Goal: Transaction & Acquisition: Purchase product/service

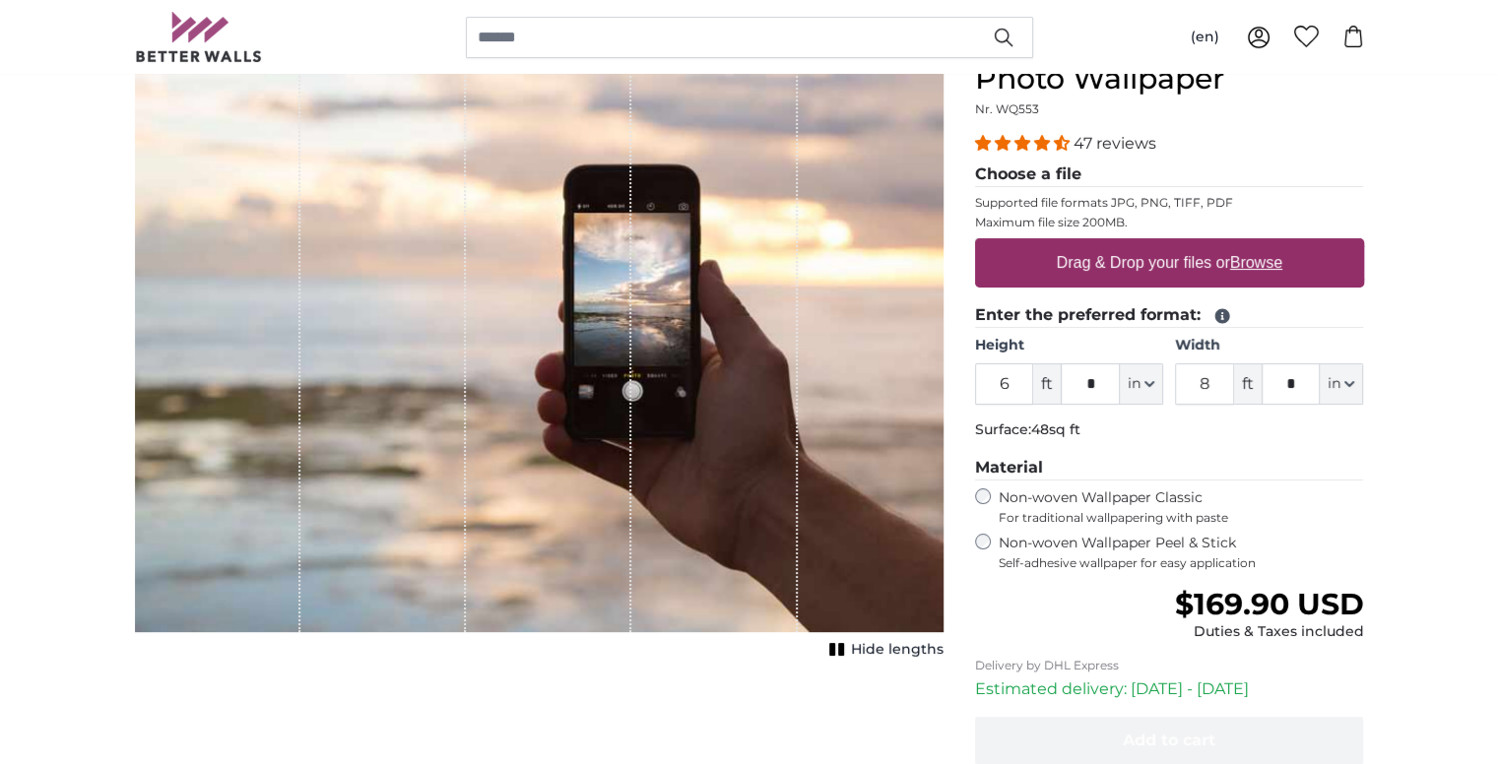
scroll to position [231, 0]
click at [1010, 391] on input "6" at bounding box center [1004, 382] width 59 height 41
type input "9"
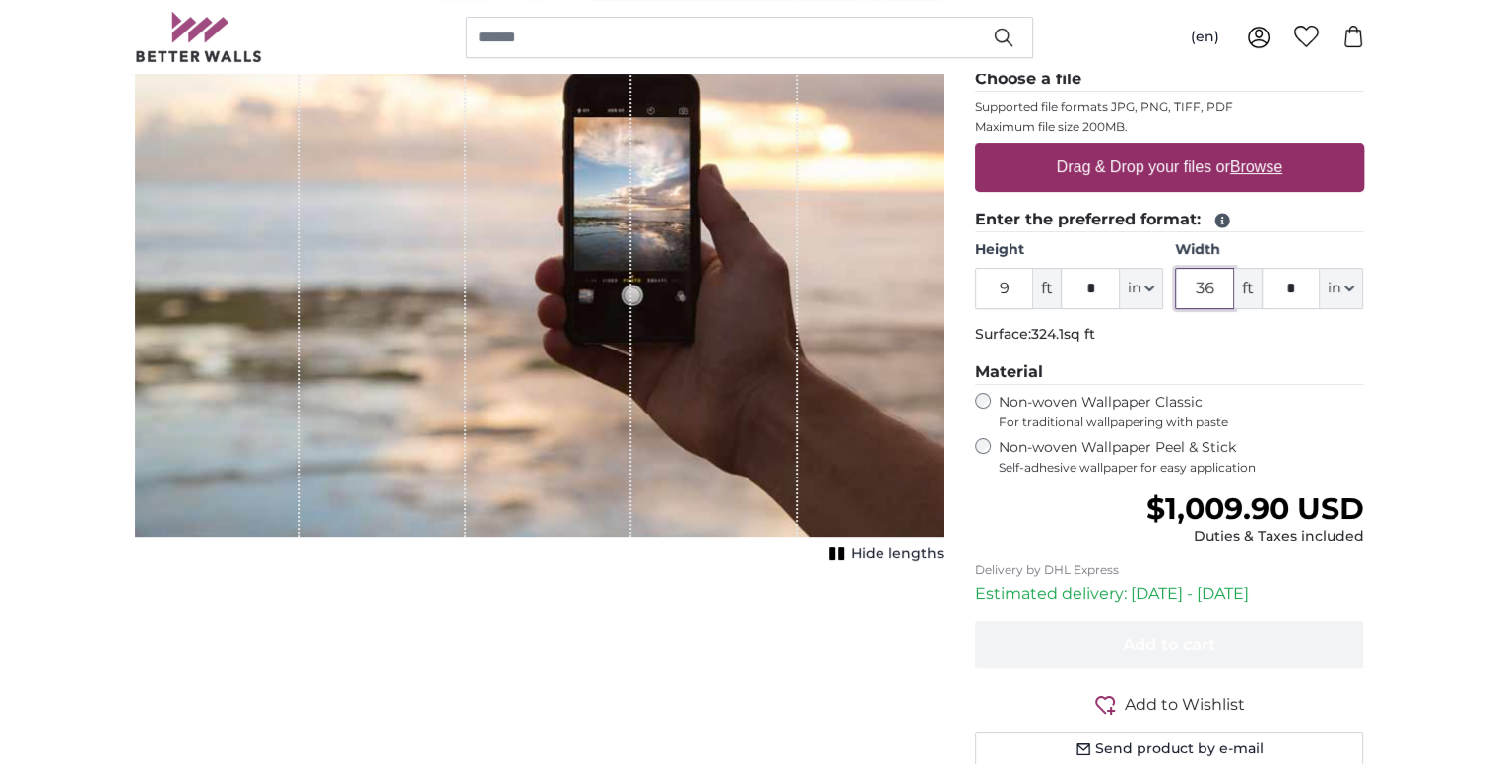
scroll to position [319, 0]
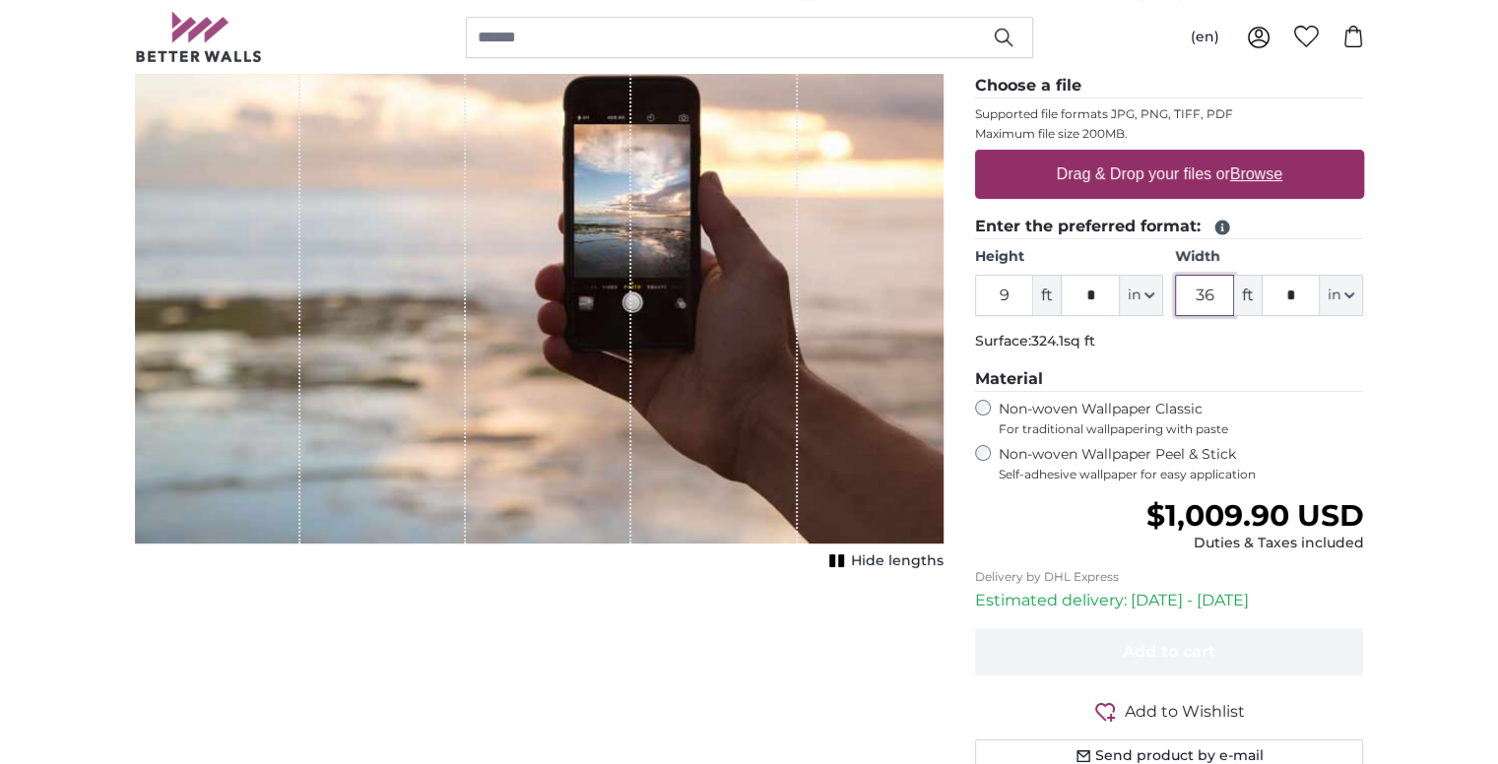
type input "36"
click at [1253, 170] on u "Browse" at bounding box center [1256, 173] width 52 height 17
click at [1253, 156] on input "Drag & Drop your files or Browse" at bounding box center [1169, 153] width 389 height 6
type input "**********"
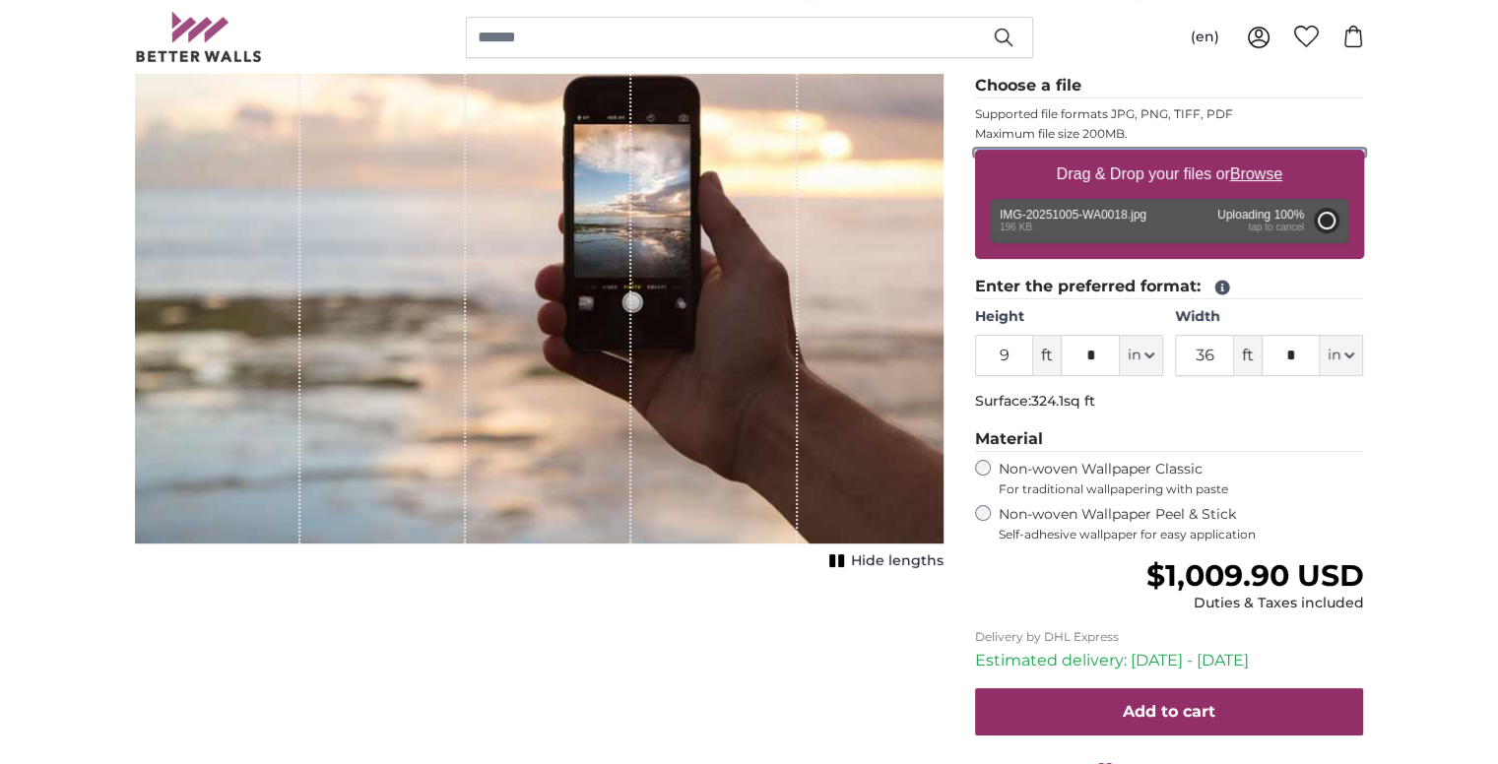
type input "2"
type input "*"
type input "3"
type input "*"
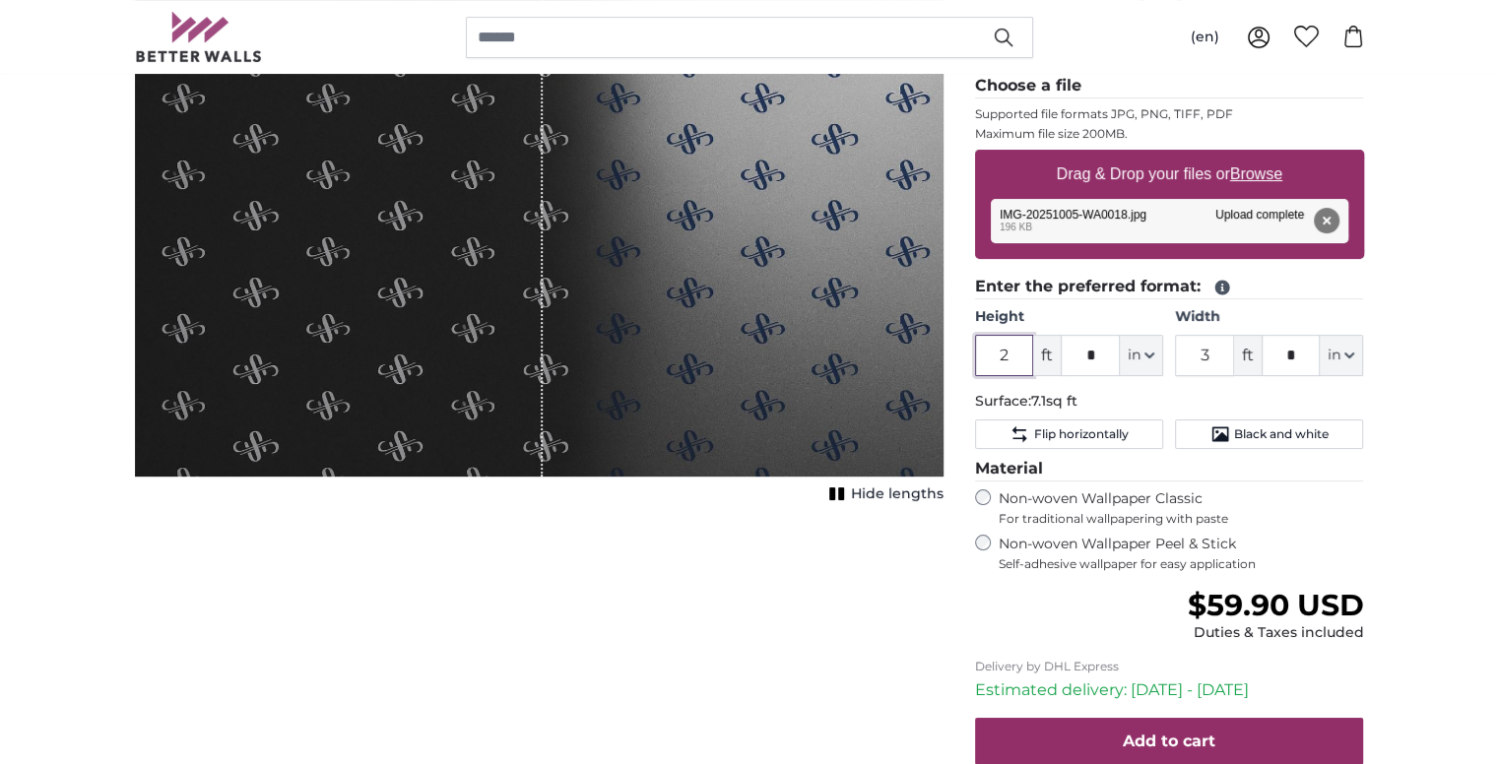
click at [1005, 352] on input "2" at bounding box center [1004, 355] width 59 height 41
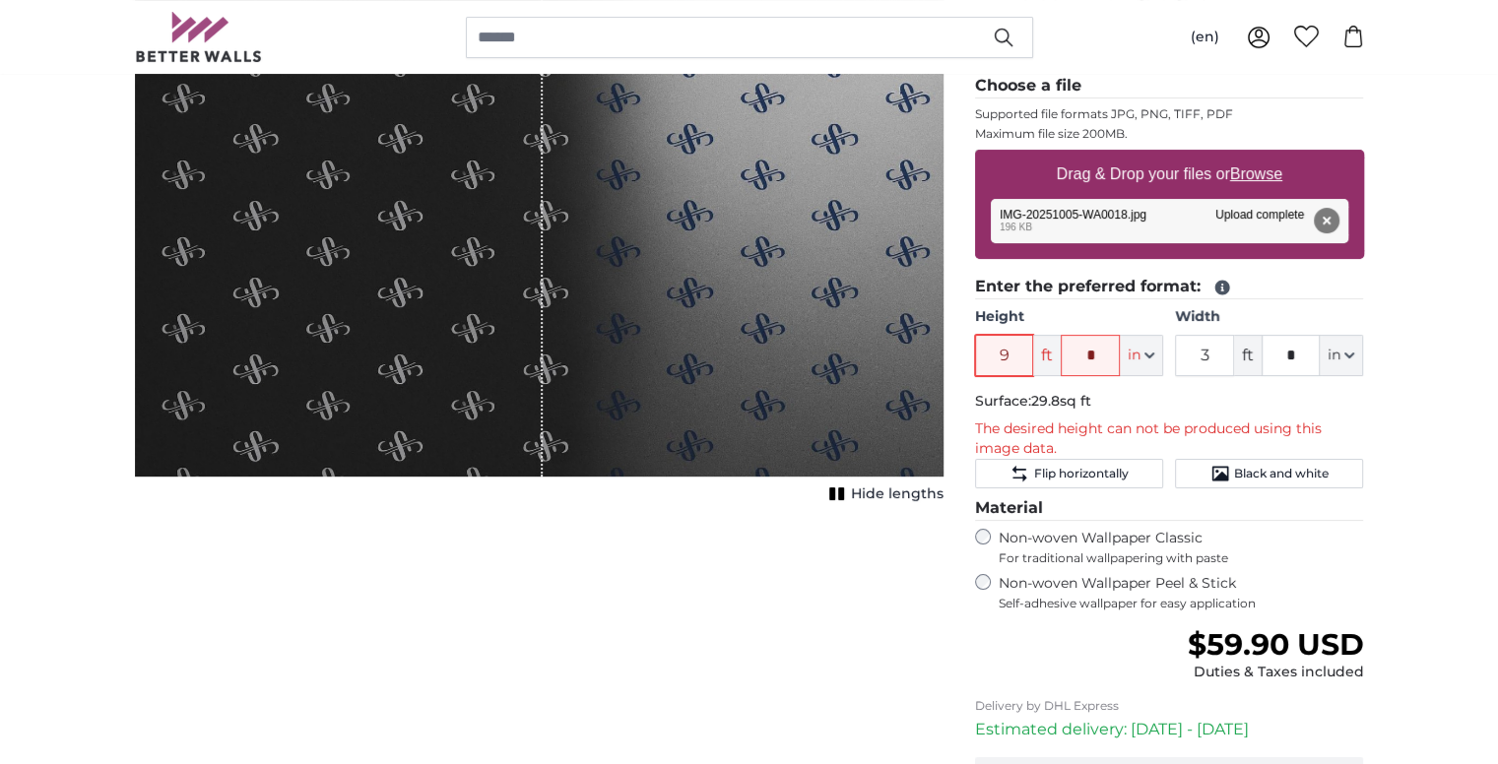
type input "9"
type input "*"
type input "36"
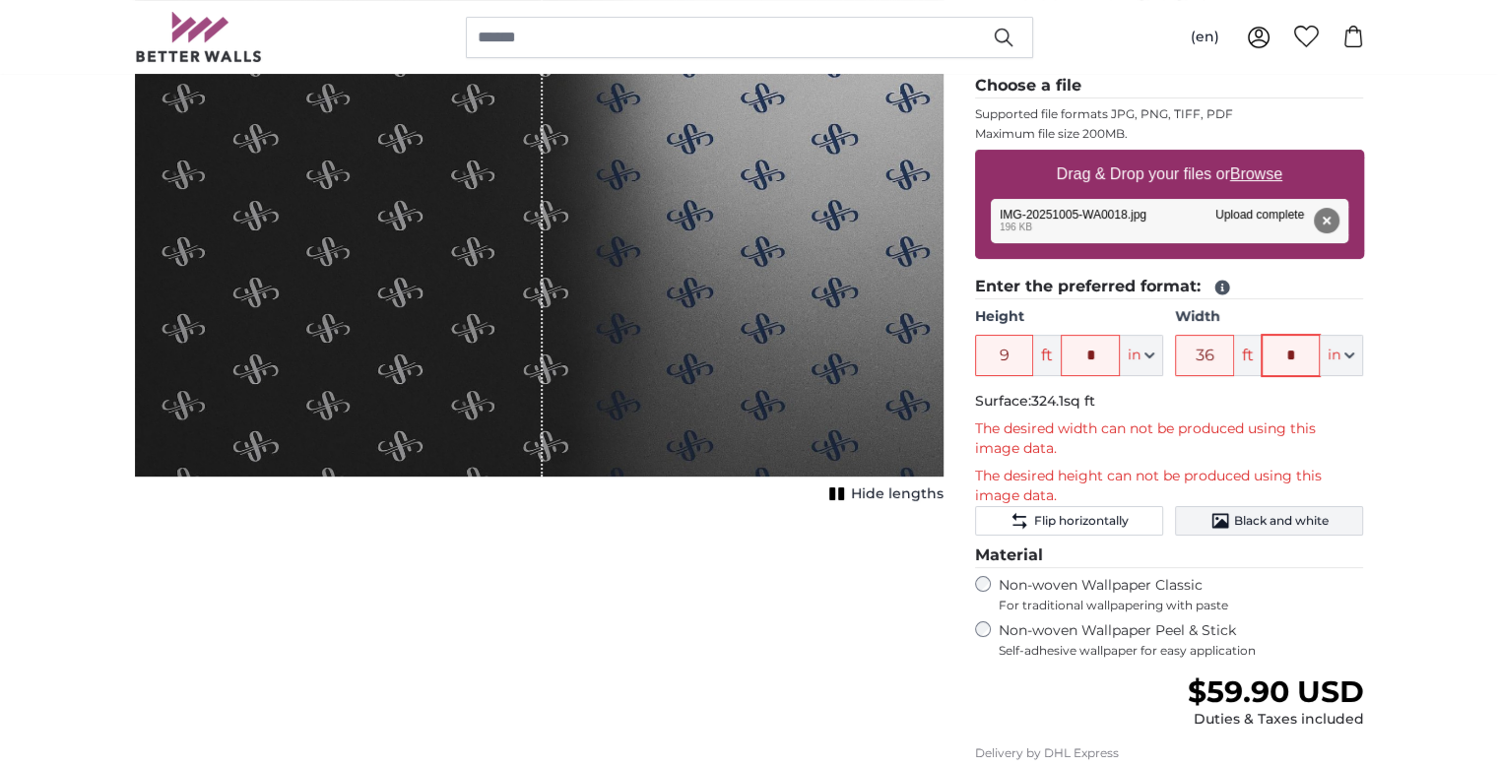
type input "*"
click at [1240, 532] on button "Black and white" at bounding box center [1269, 521] width 188 height 30
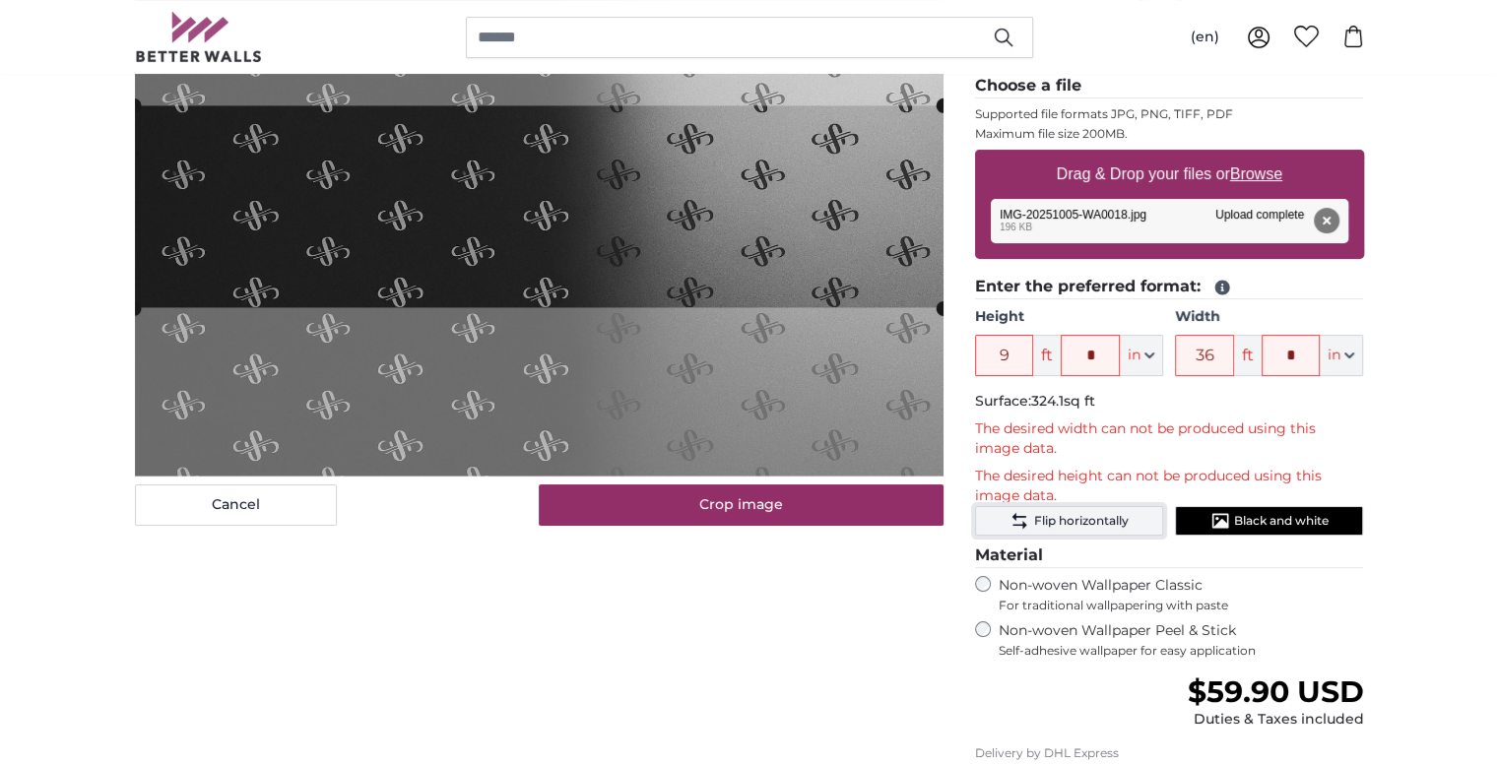
click at [1129, 515] on button "Flip horizontally" at bounding box center [1069, 521] width 188 height 30
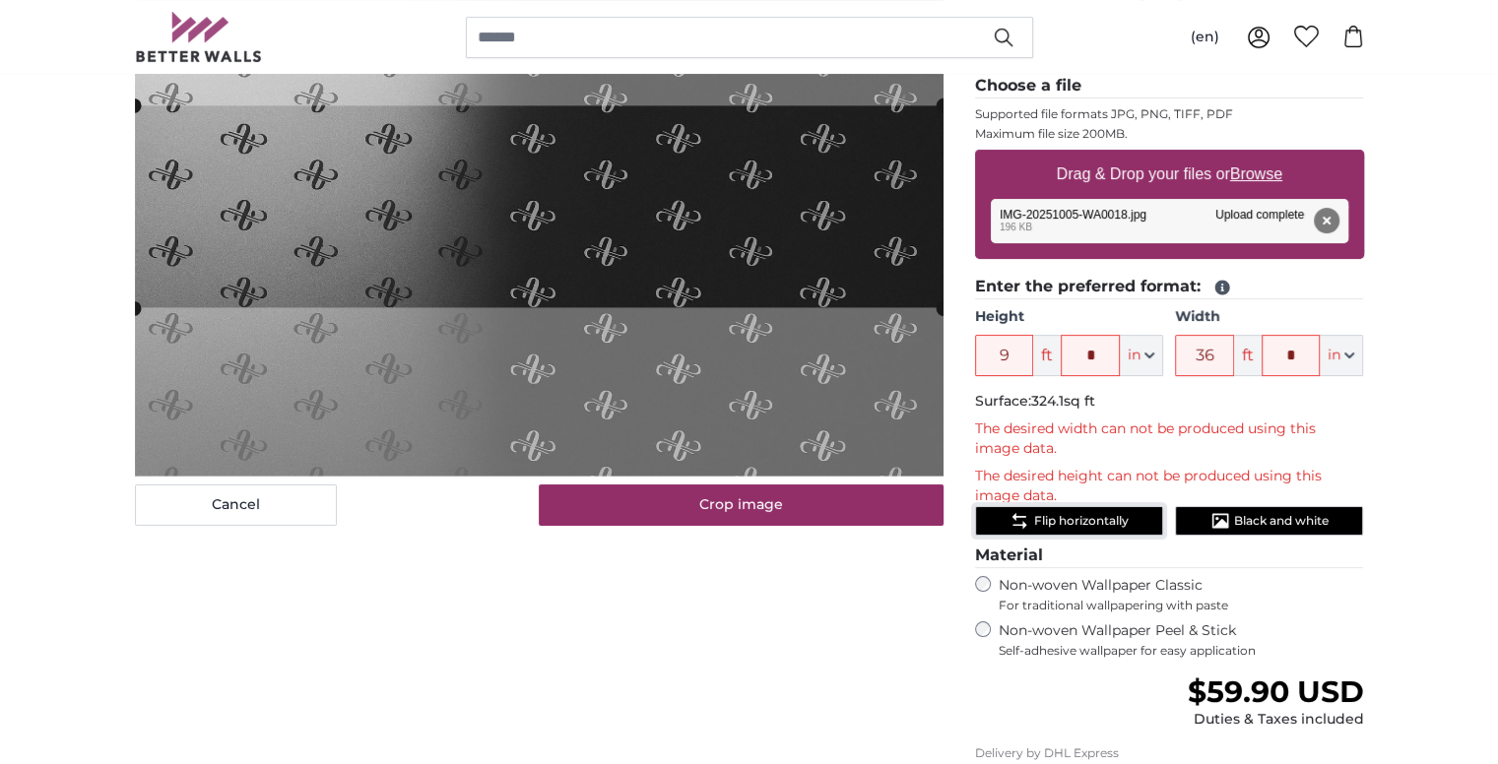
click at [1162, 517] on button "Flip horizontally" at bounding box center [1069, 521] width 188 height 30
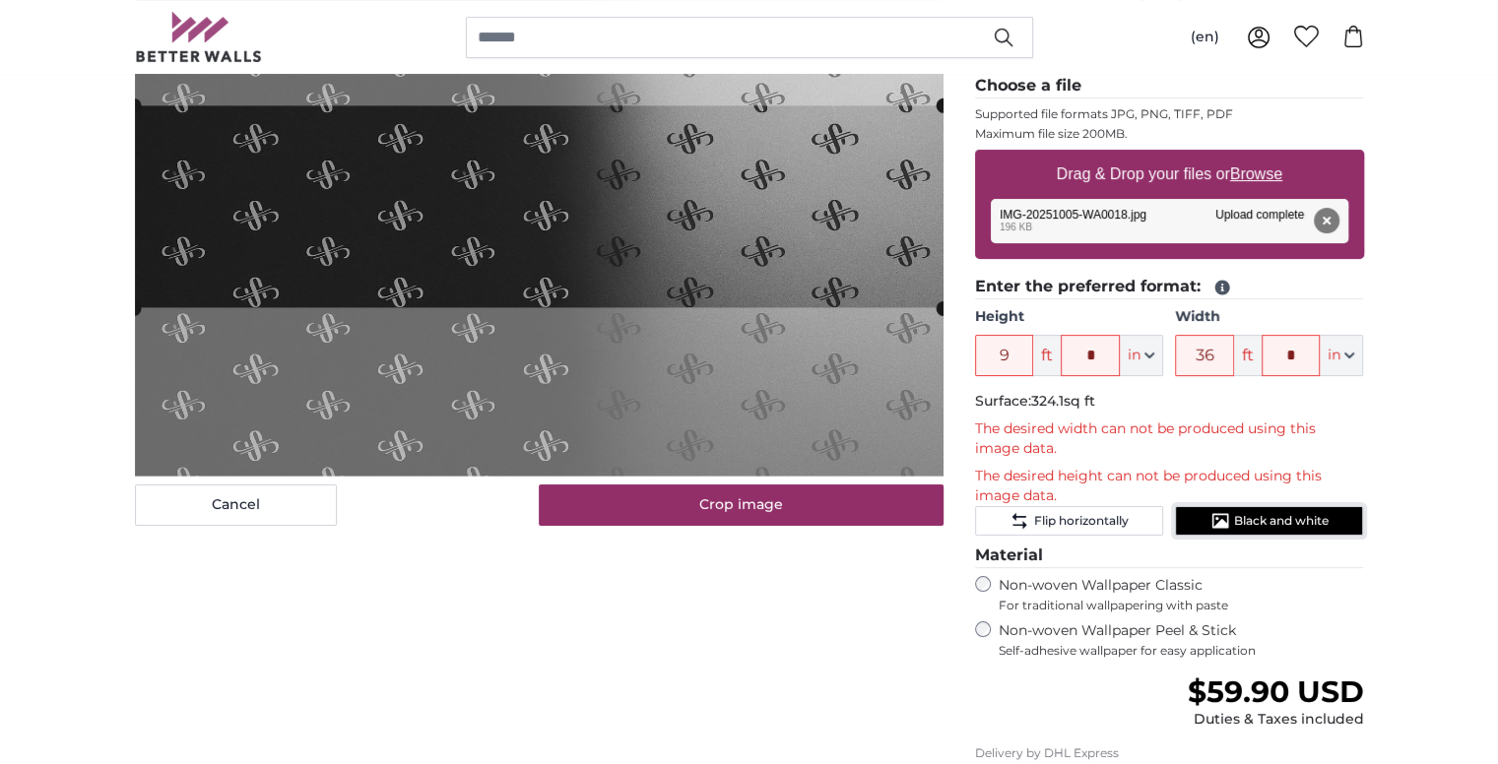
click at [1225, 511] on icon "Black and white" at bounding box center [1220, 521] width 20 height 20
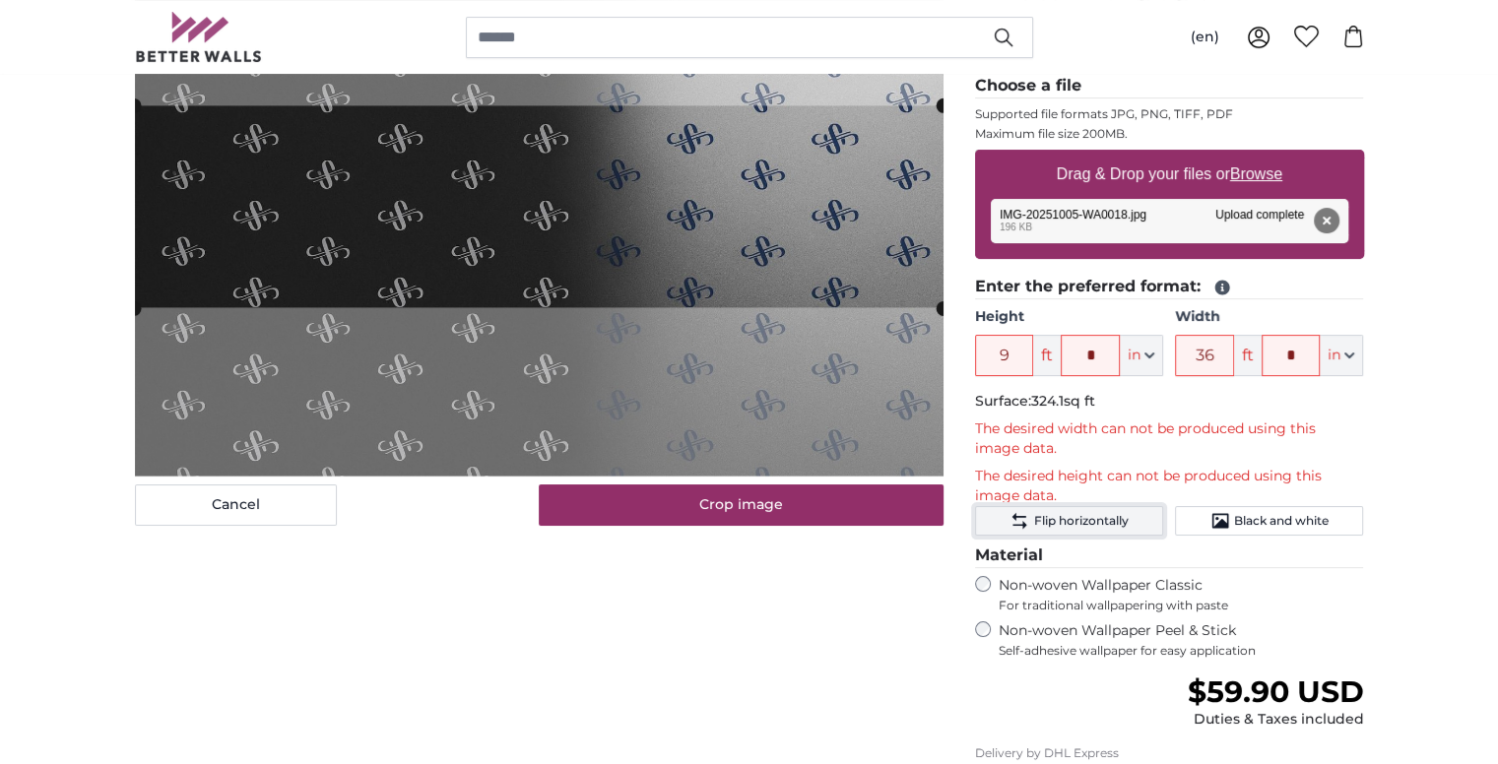
click at [1138, 519] on button "Flip horizontally" at bounding box center [1069, 521] width 188 height 30
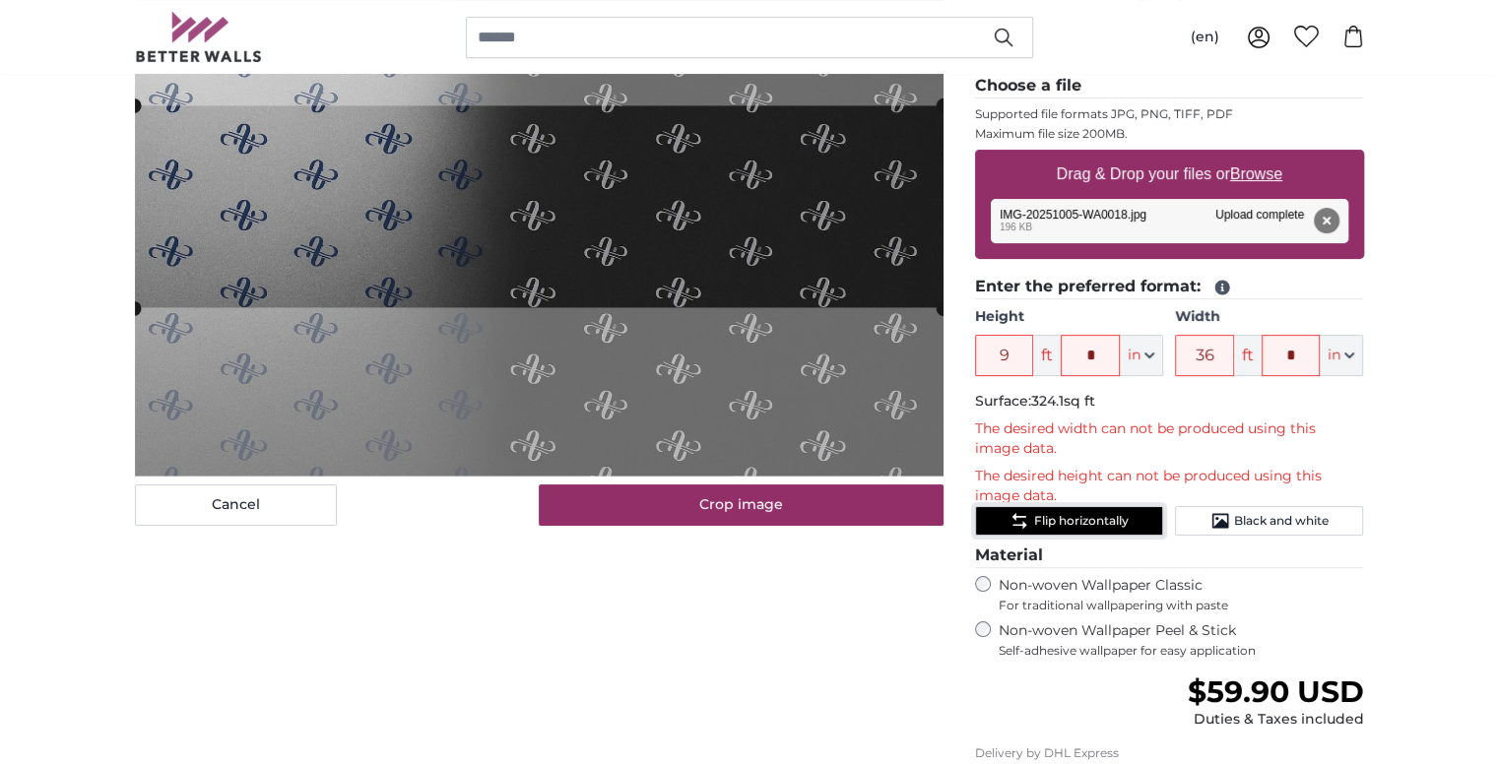
click at [1138, 519] on button "Flip horizontally" at bounding box center [1069, 521] width 188 height 30
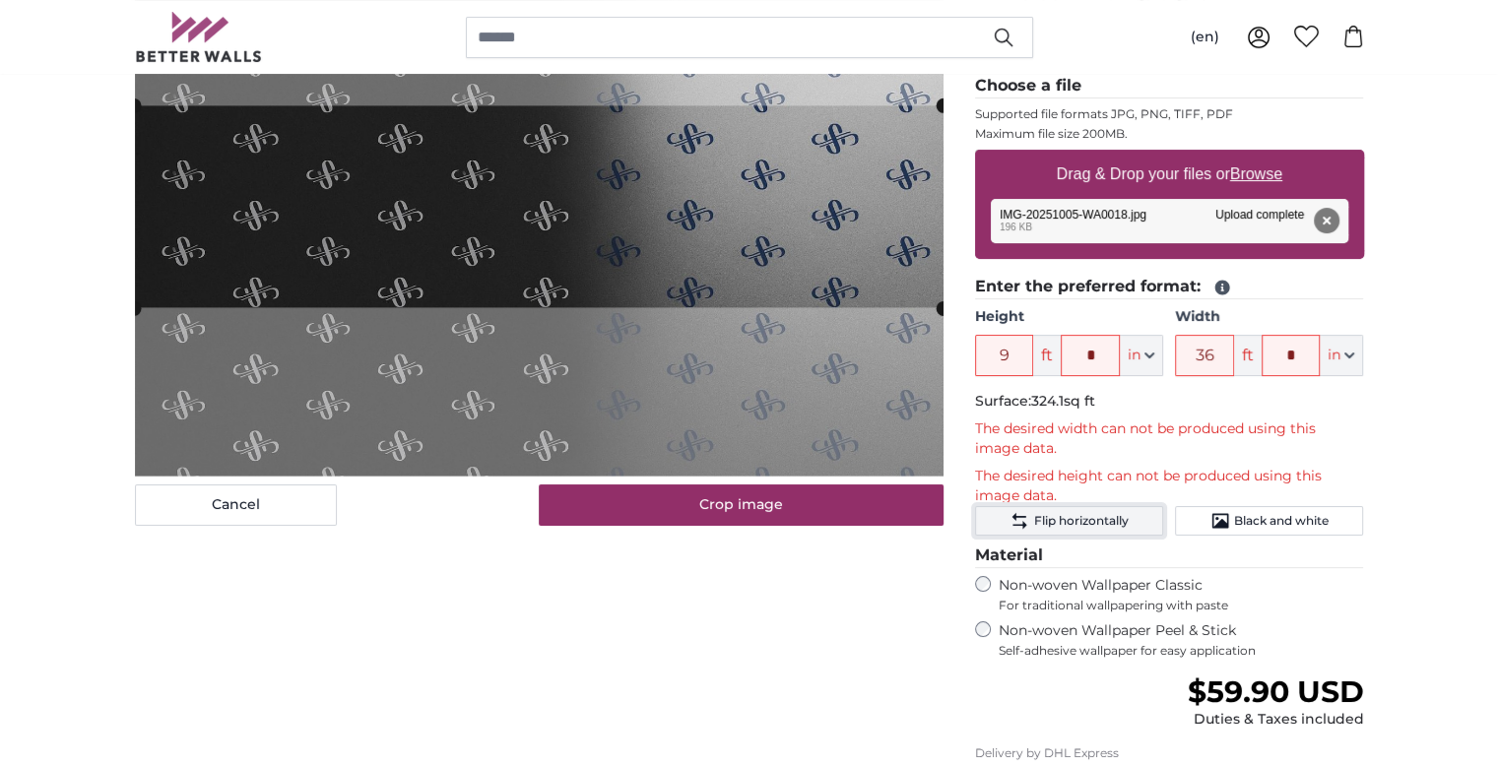
click at [1138, 519] on button "Flip horizontally" at bounding box center [1069, 521] width 188 height 30
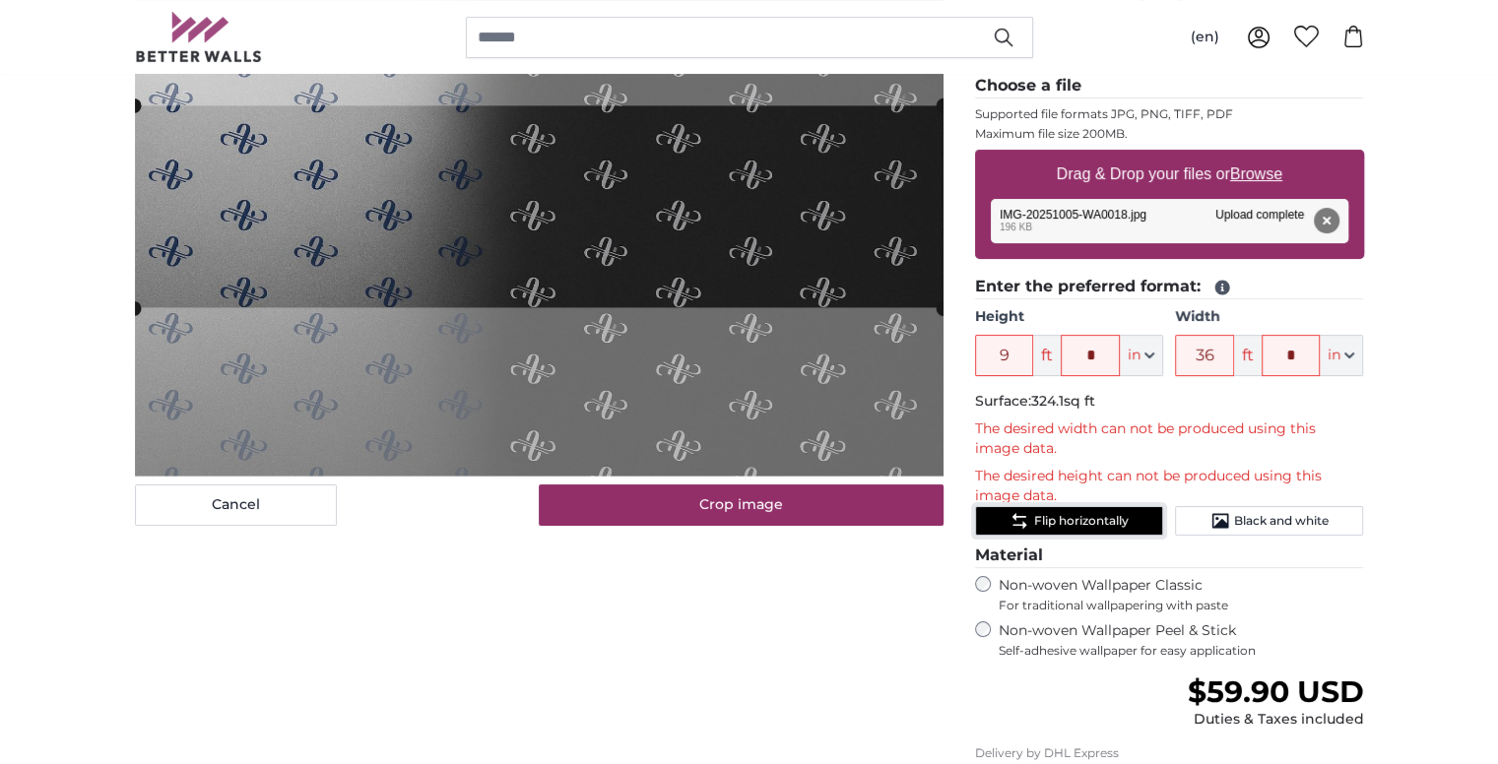
click at [1138, 519] on button "Flip horizontally" at bounding box center [1069, 521] width 188 height 30
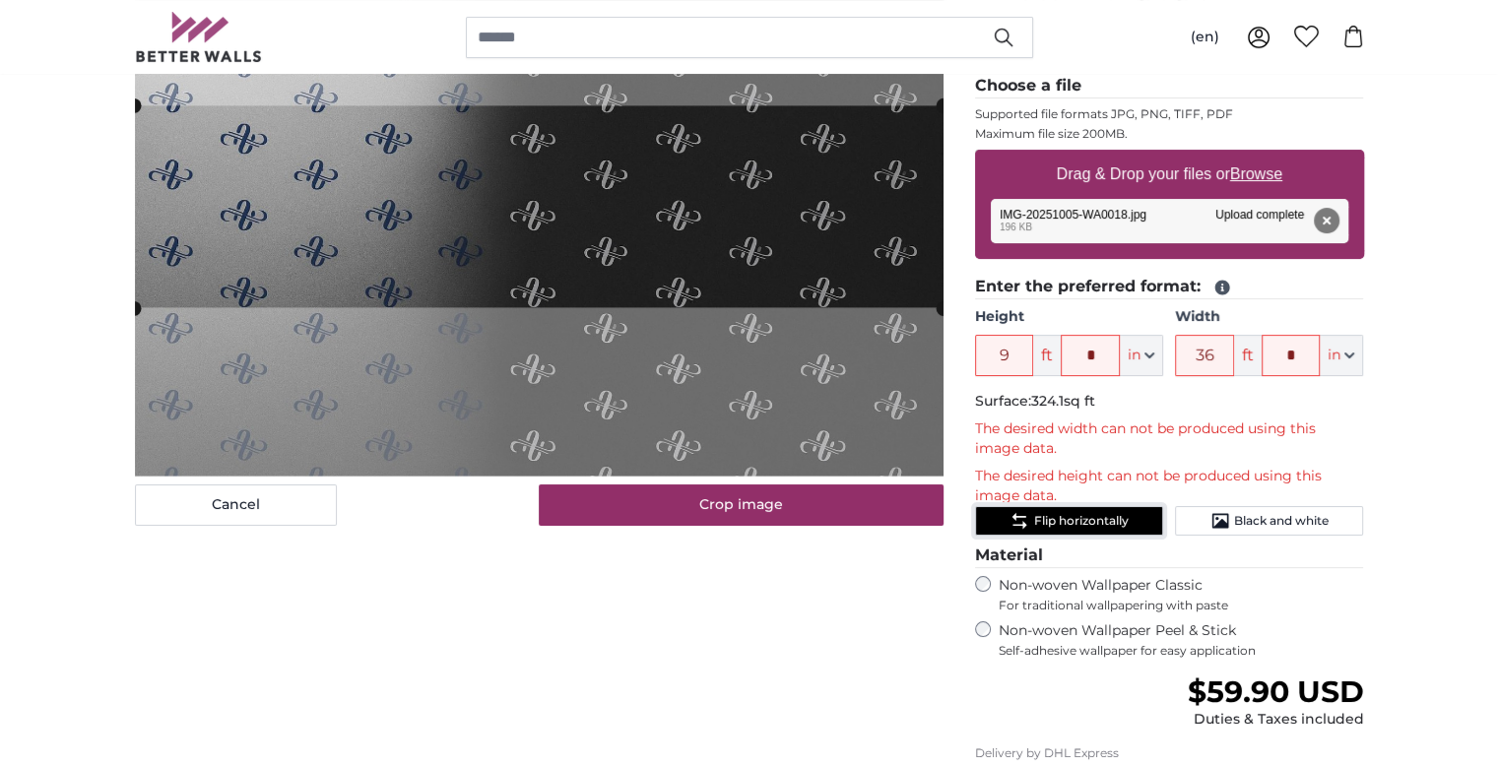
click at [1138, 519] on button "Flip horizontally" at bounding box center [1069, 521] width 188 height 30
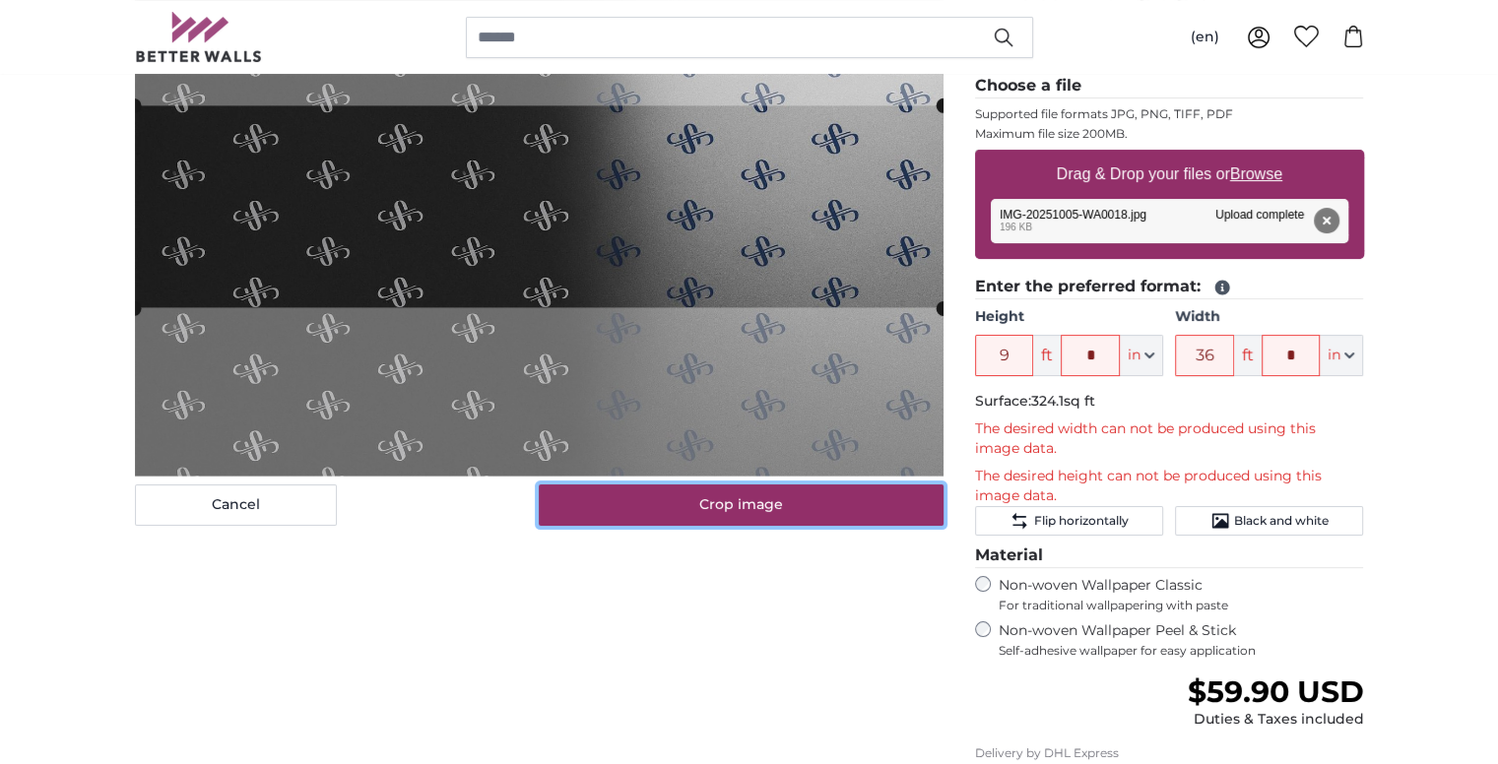
click at [914, 497] on button "Crop image" at bounding box center [741, 504] width 405 height 41
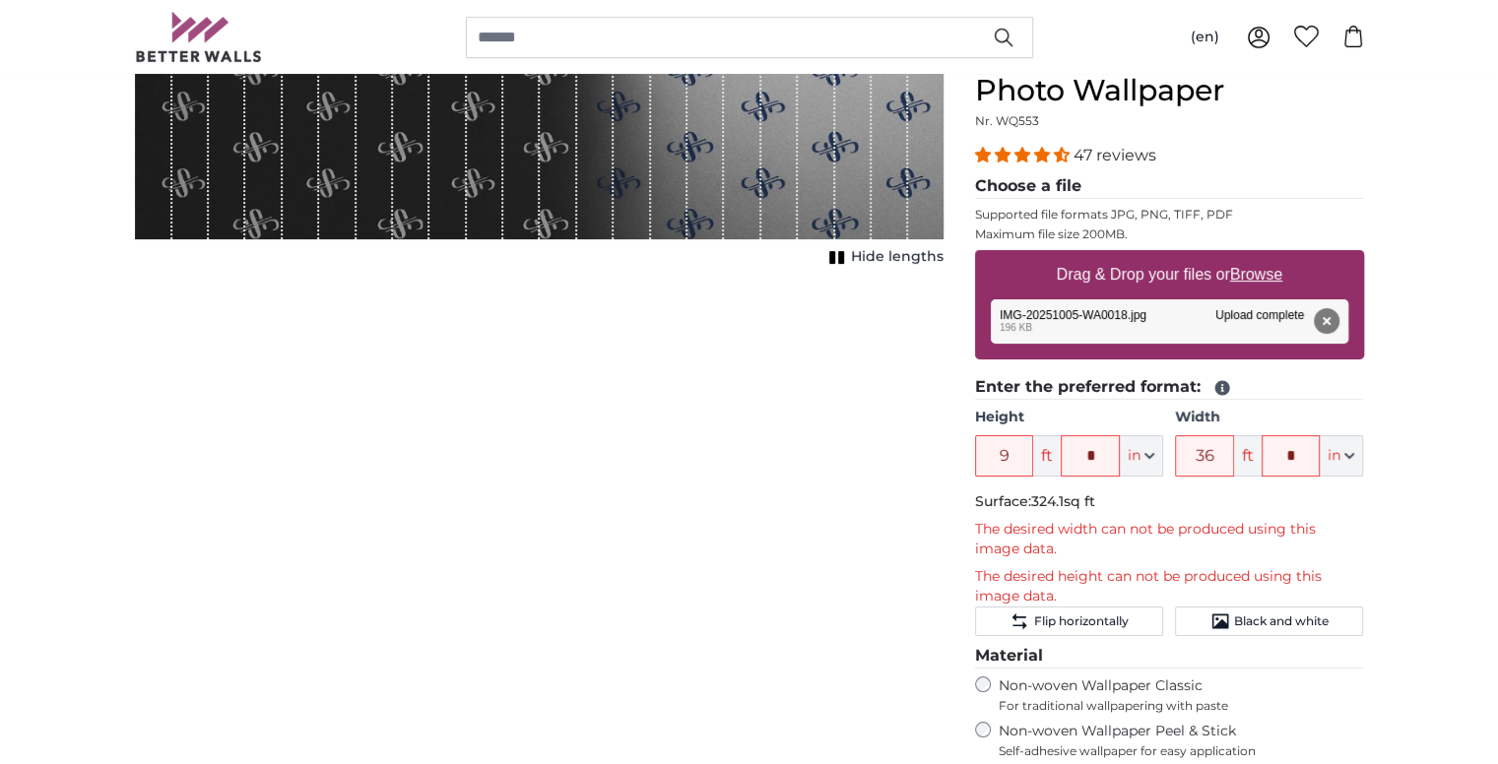
scroll to position [217, 0]
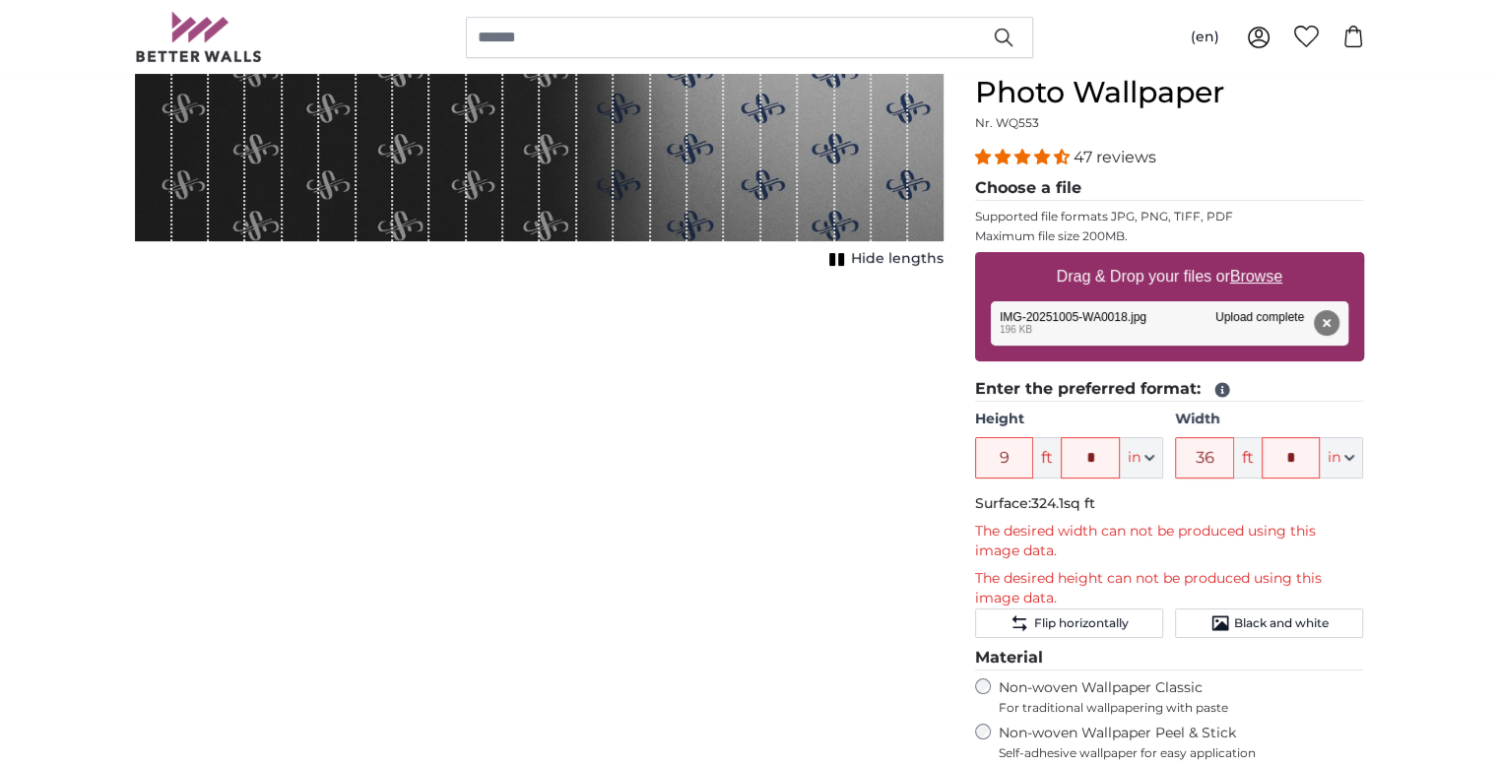
click at [881, 262] on span "Hide lengths" at bounding box center [897, 259] width 93 height 20
click at [881, 262] on span "Show lengths" at bounding box center [893, 259] width 99 height 20
click at [563, 213] on div "1 of 1" at bounding box center [558, 140] width 36 height 202
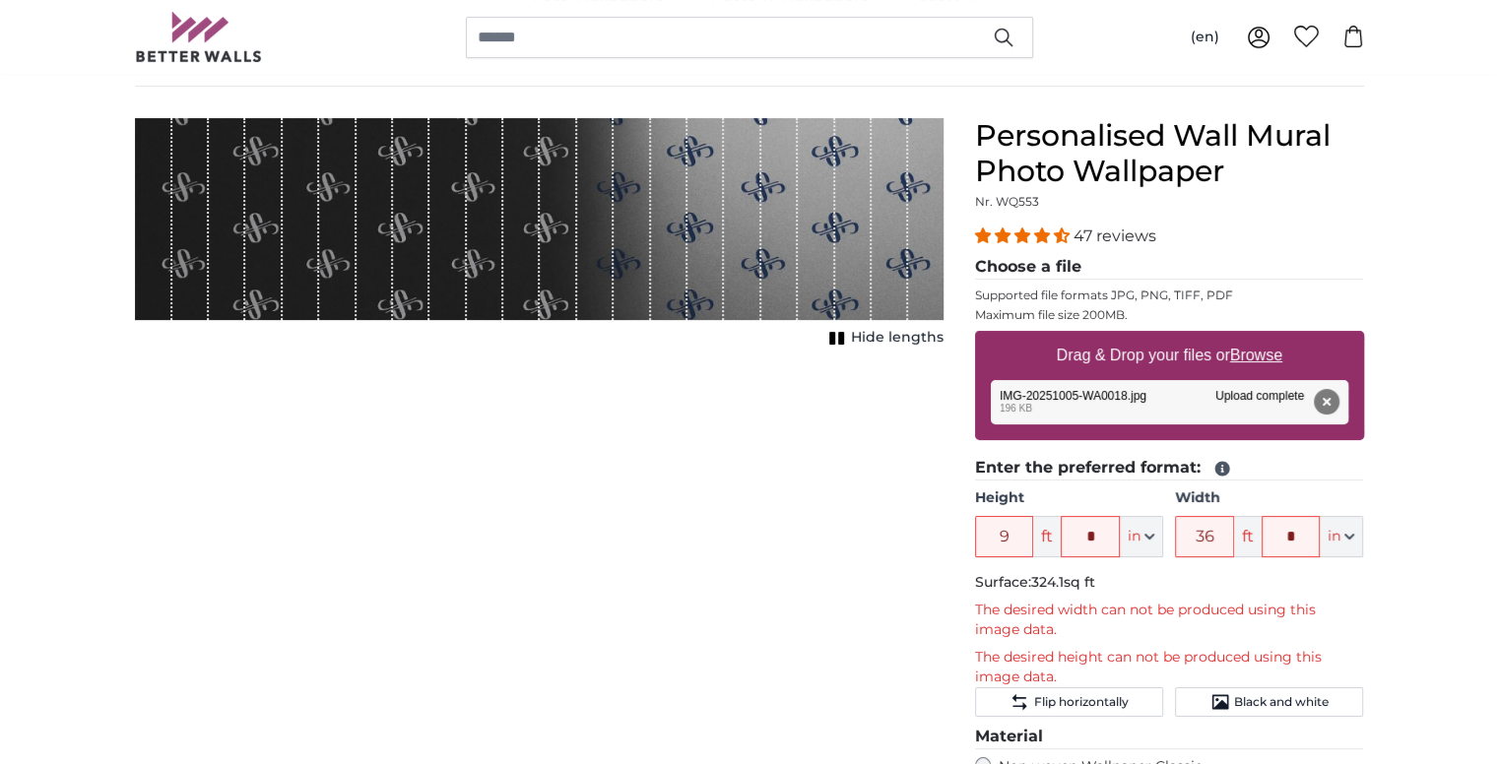
scroll to position [146, 0]
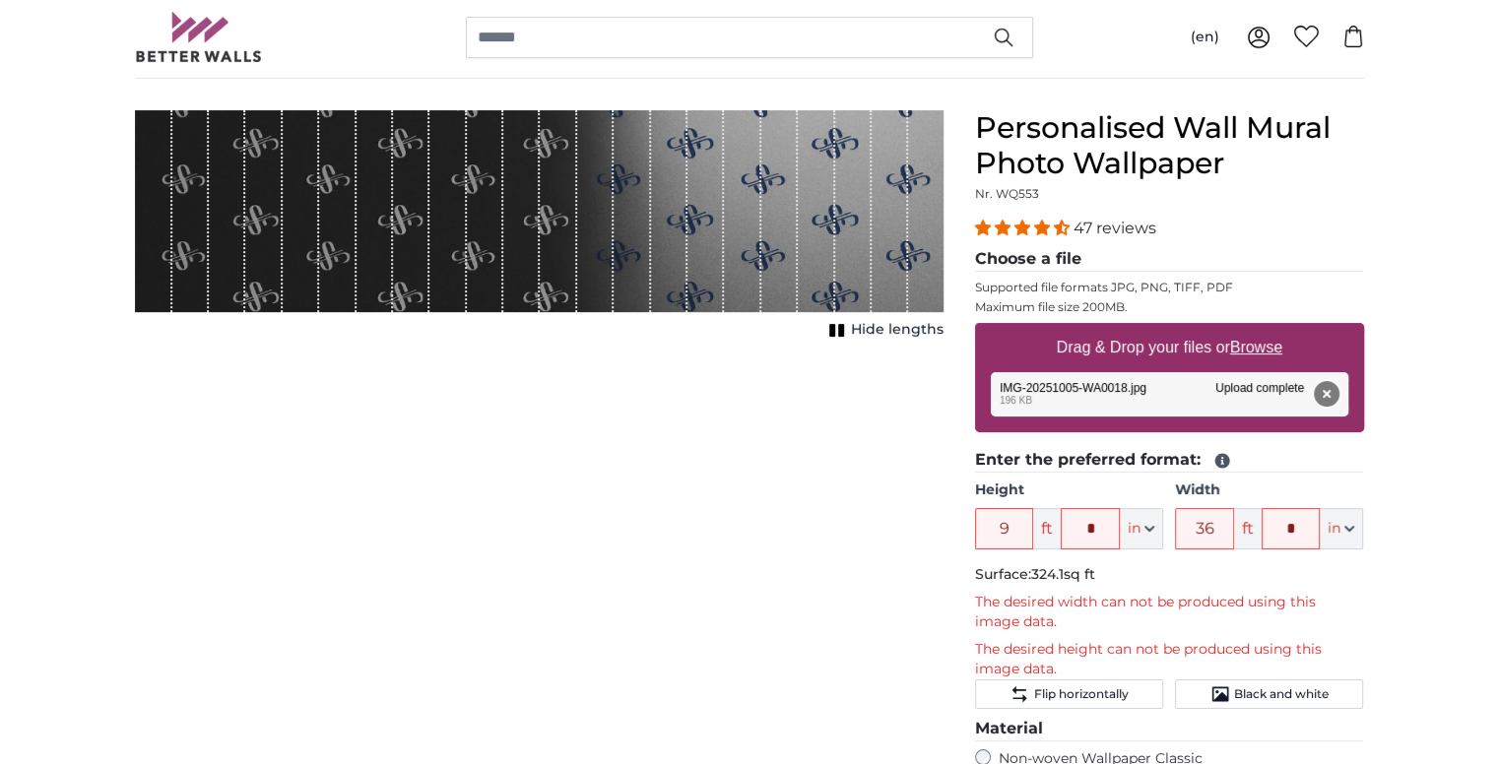
click at [1320, 386] on button "Remove" at bounding box center [1326, 394] width 26 height 26
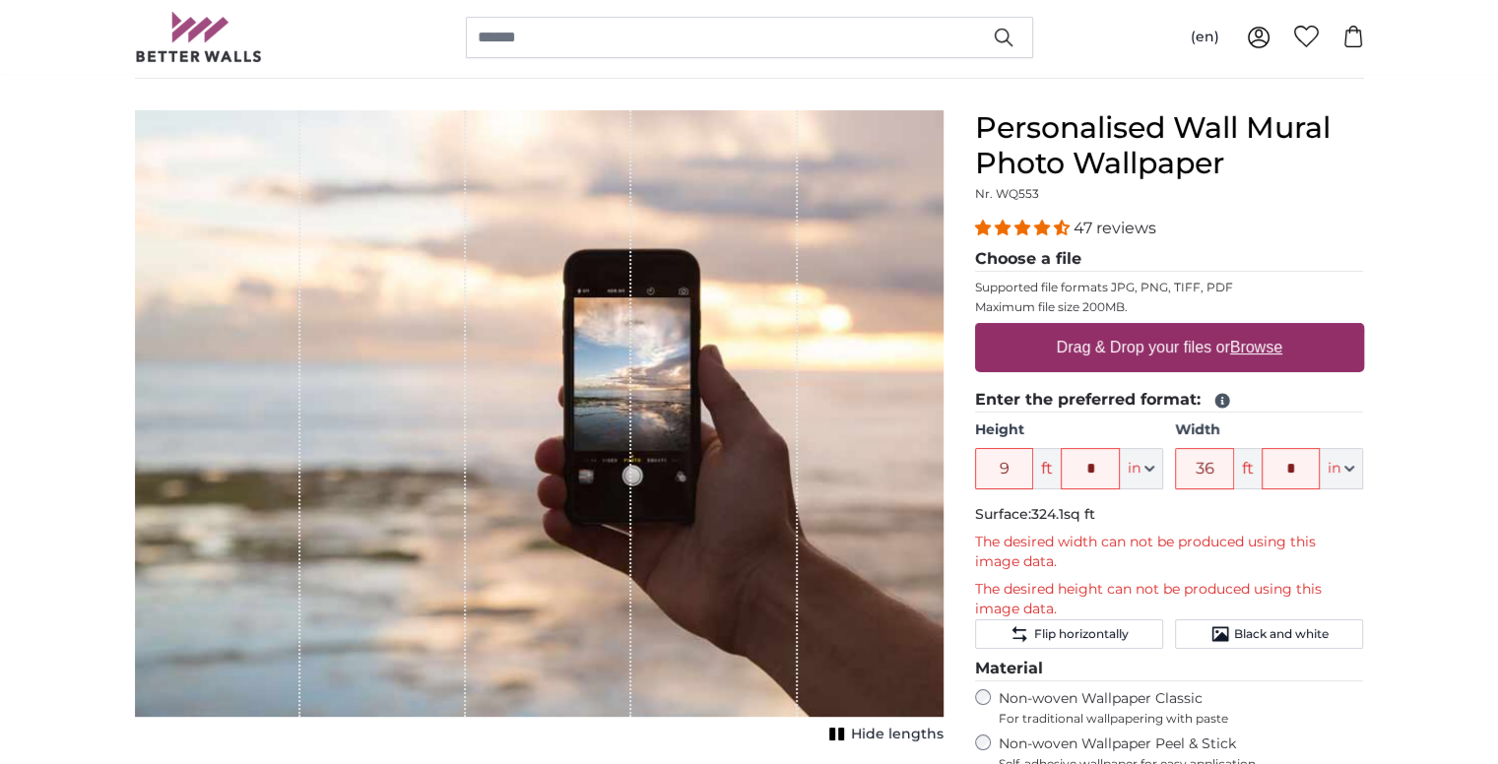
click at [1266, 344] on u "Browse" at bounding box center [1256, 347] width 52 height 17
click at [1266, 329] on input "Drag & Drop your files or Browse" at bounding box center [1169, 326] width 389 height 6
type input "**********"
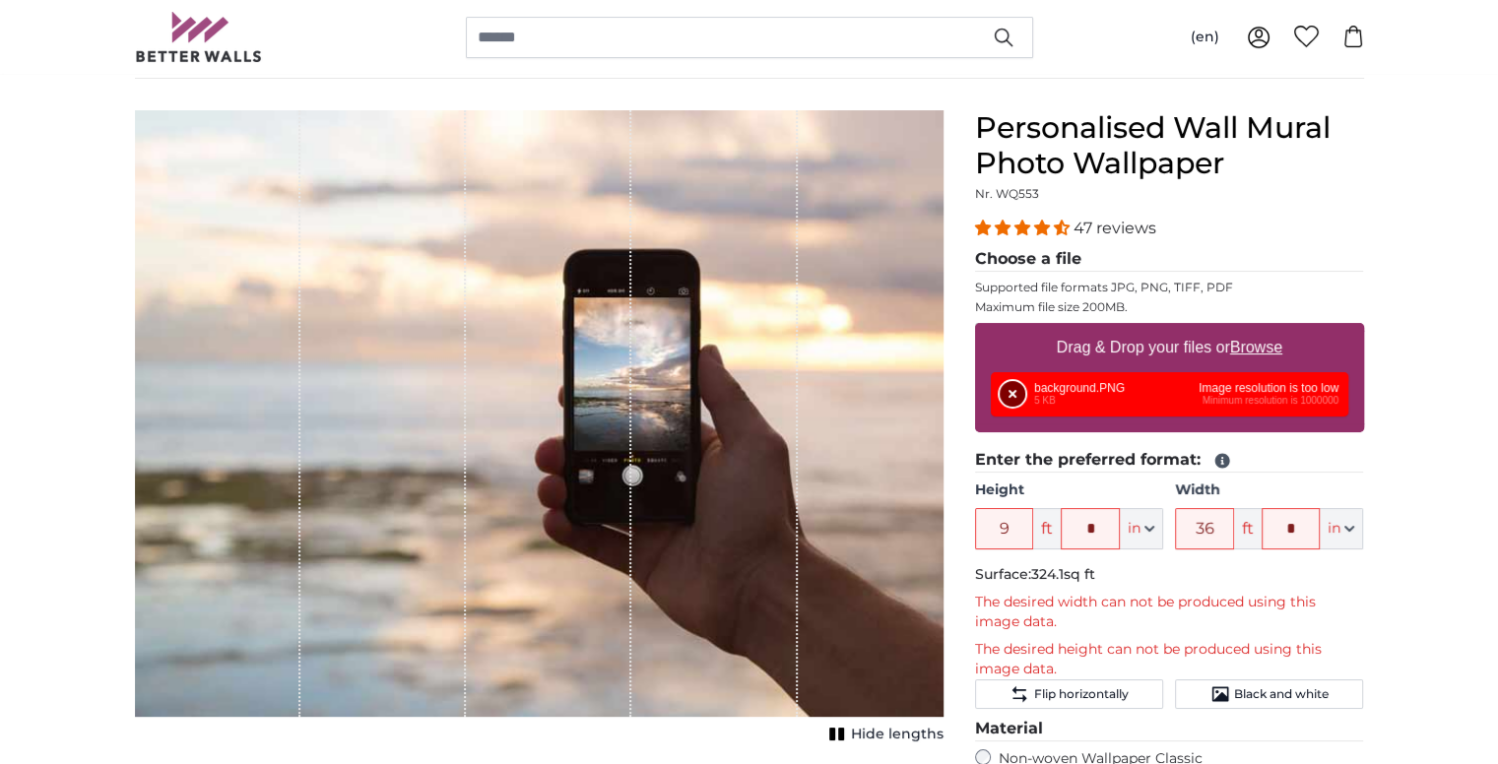
click at [1012, 390] on button "Remove" at bounding box center [1012, 394] width 26 height 26
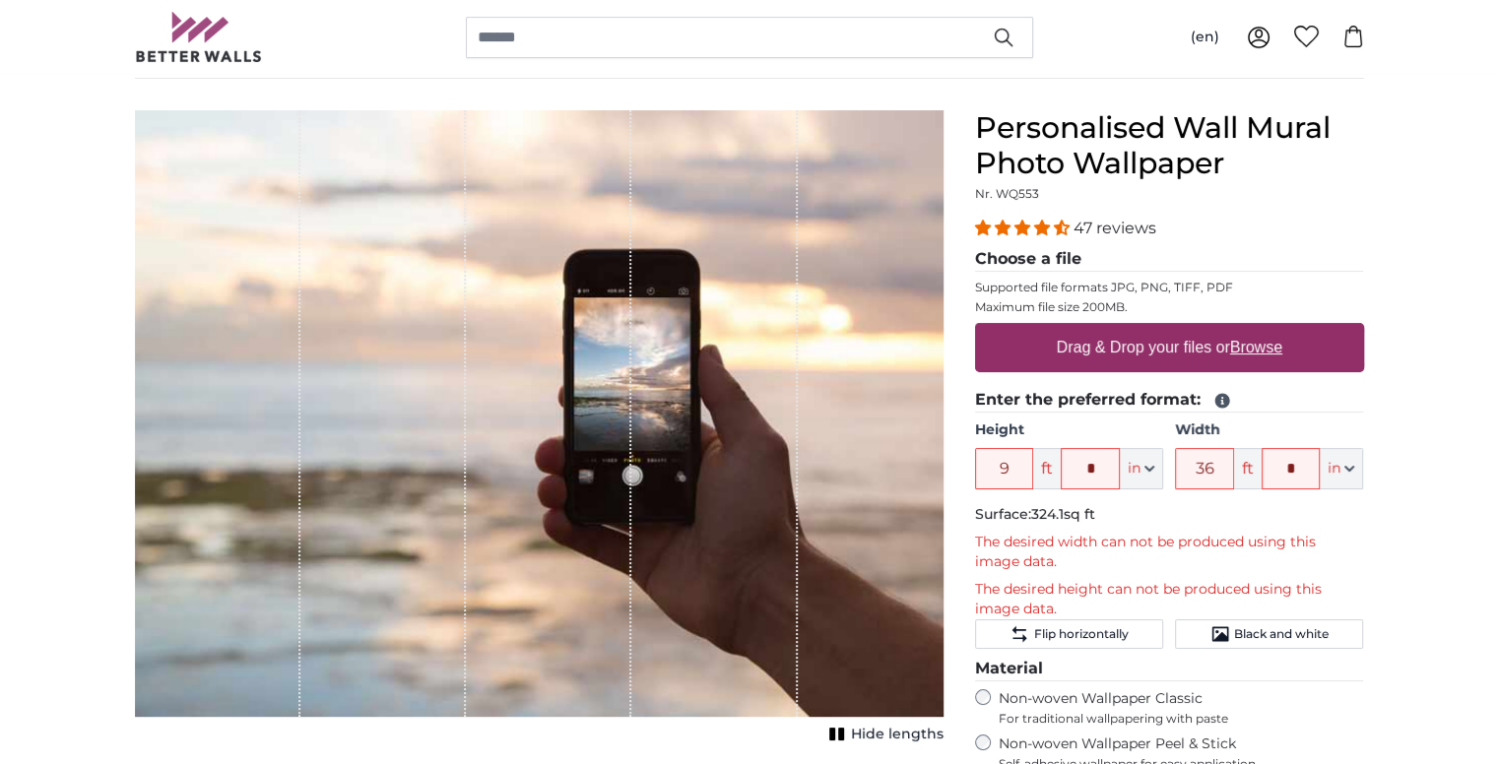
click at [1241, 348] on u "Browse" at bounding box center [1256, 347] width 52 height 17
click at [1241, 329] on input "Drag & Drop your files or Browse" at bounding box center [1169, 326] width 389 height 6
type input "**********"
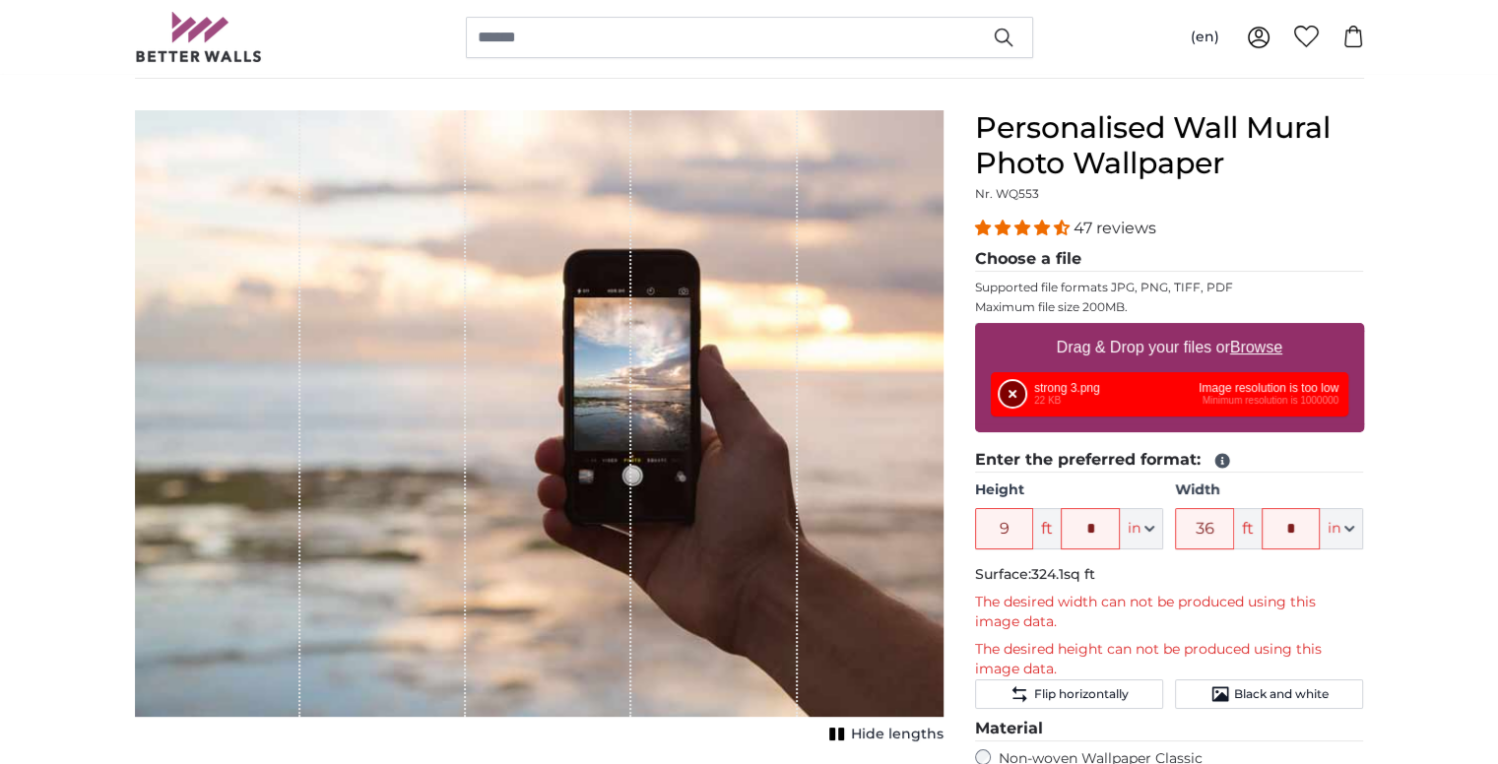
click at [1010, 389] on button "Remove" at bounding box center [1012, 394] width 26 height 26
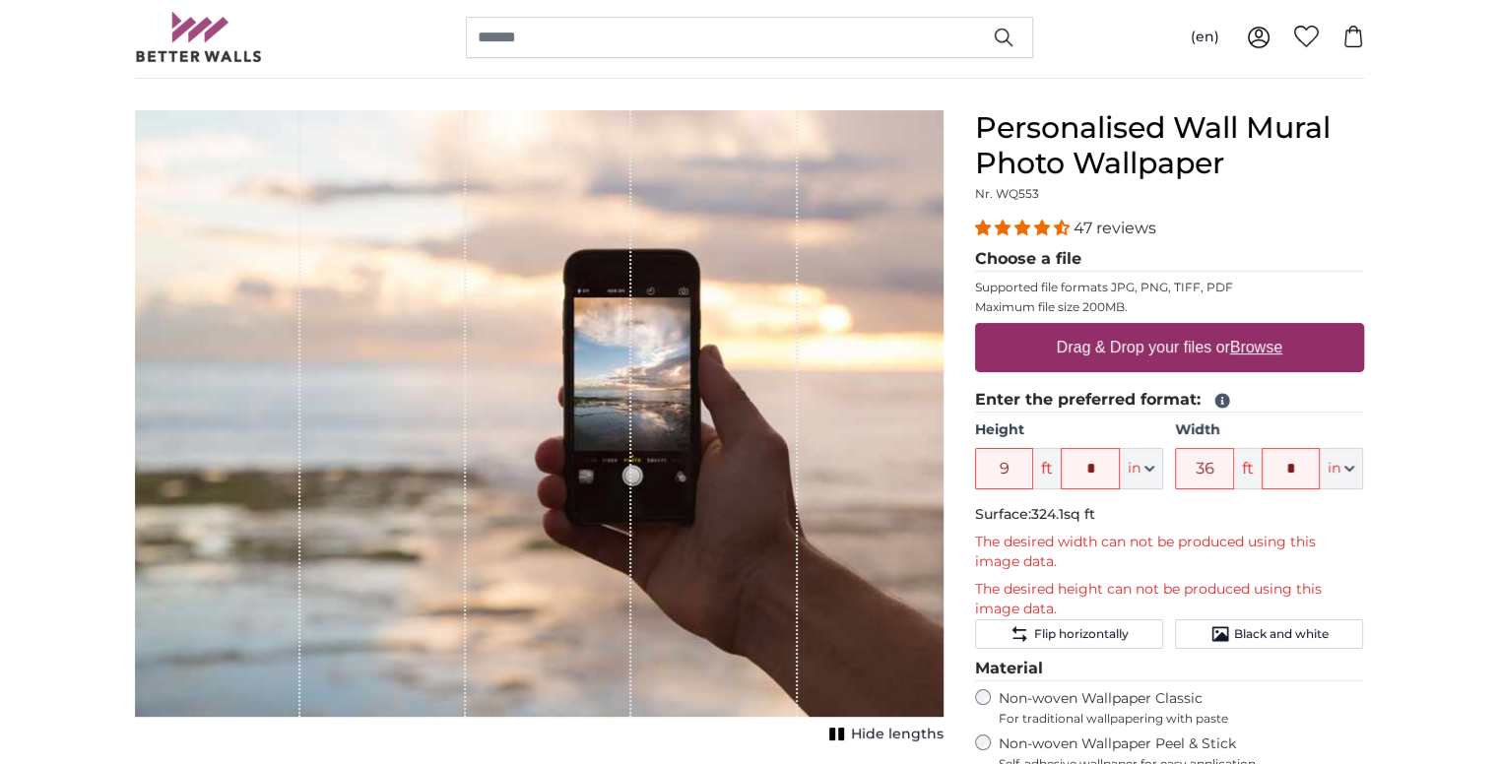
click at [1254, 343] on u "Browse" at bounding box center [1256, 347] width 52 height 17
click at [1254, 329] on input "Drag & Drop your files or Browse" at bounding box center [1169, 326] width 389 height 6
type input "**********"
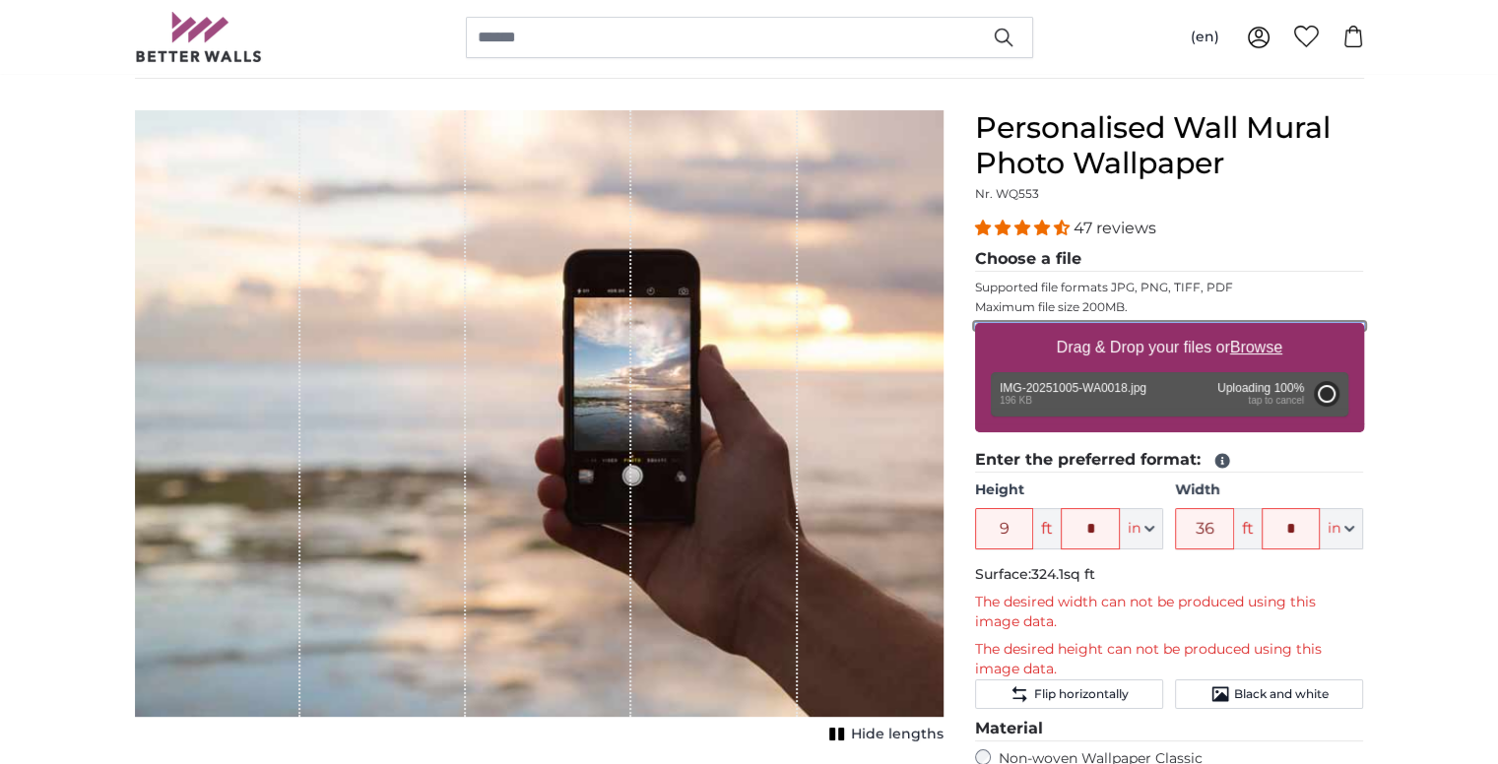
type input "2"
type input "*"
type input "3"
type input "*"
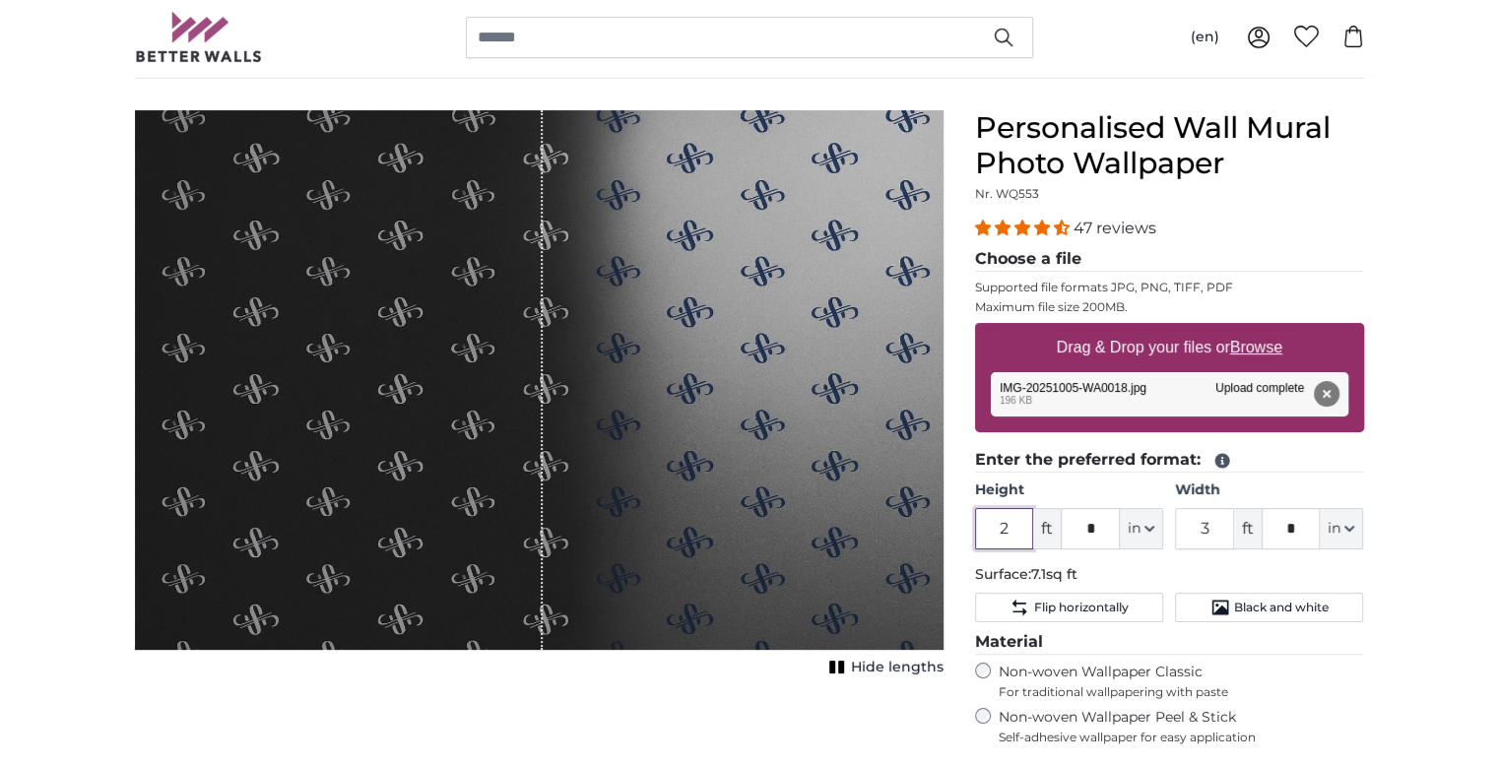
click at [1015, 533] on input "2" at bounding box center [1004, 528] width 59 height 41
type input "9"
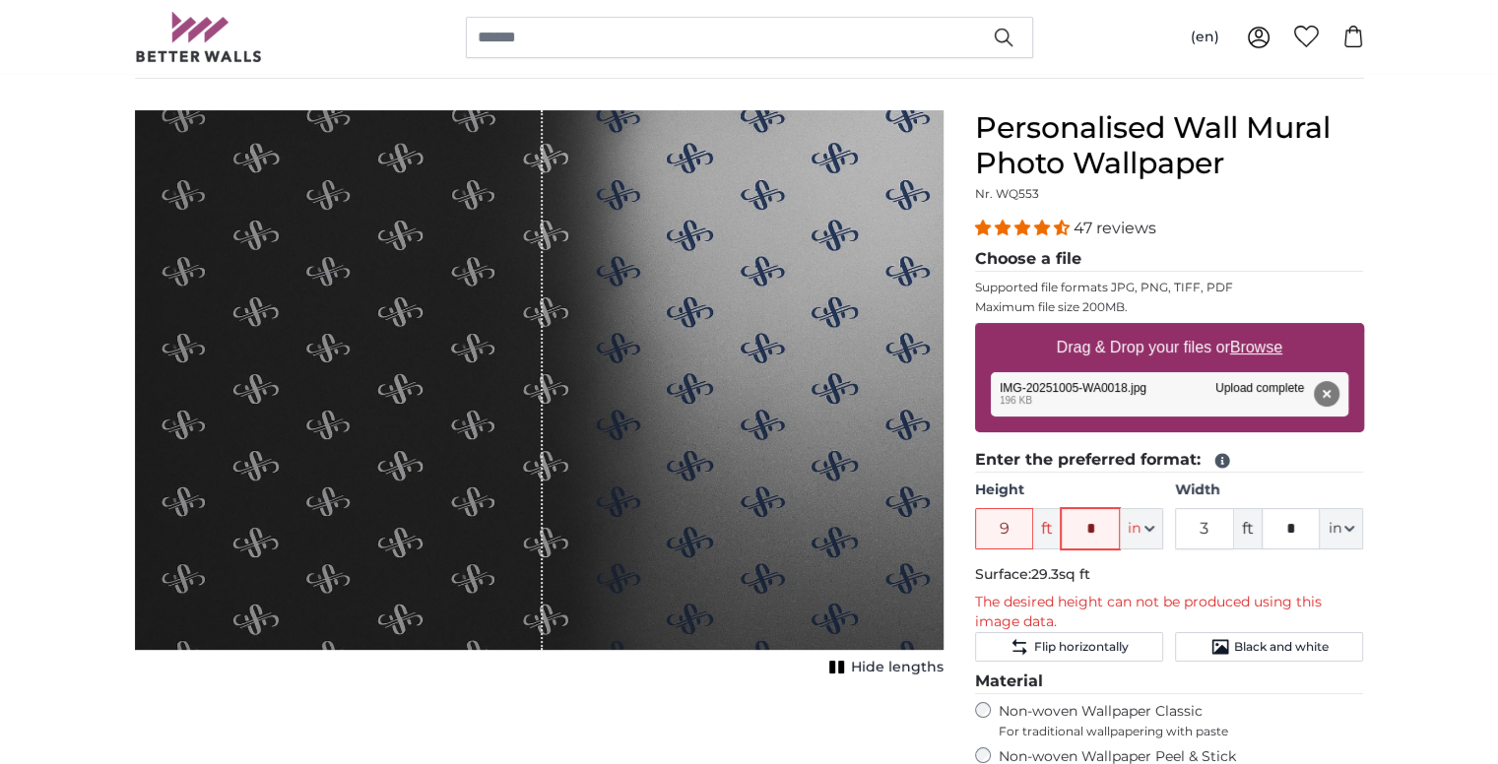
type input "*"
type input "8"
type input "*"
type input "36"
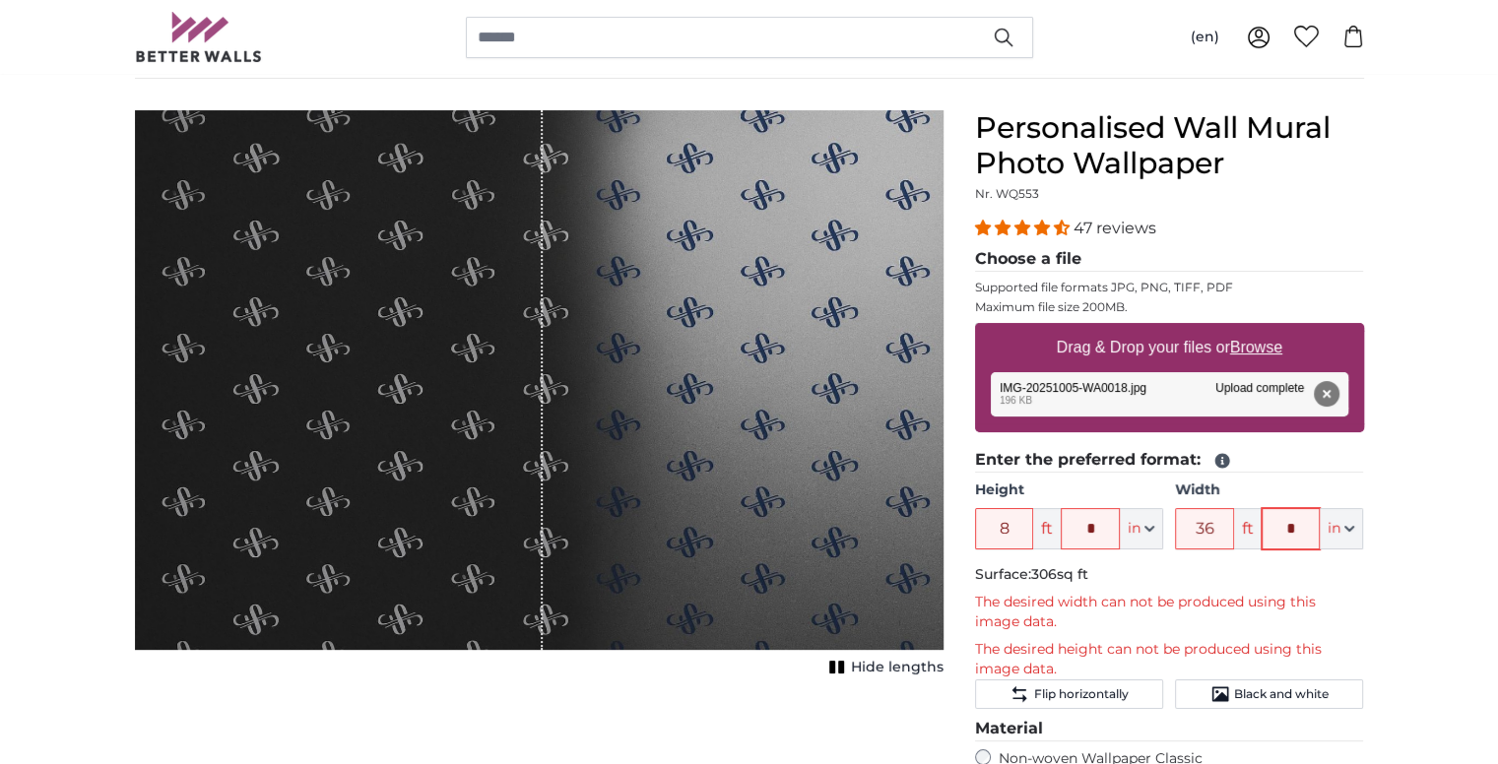
type input "*"
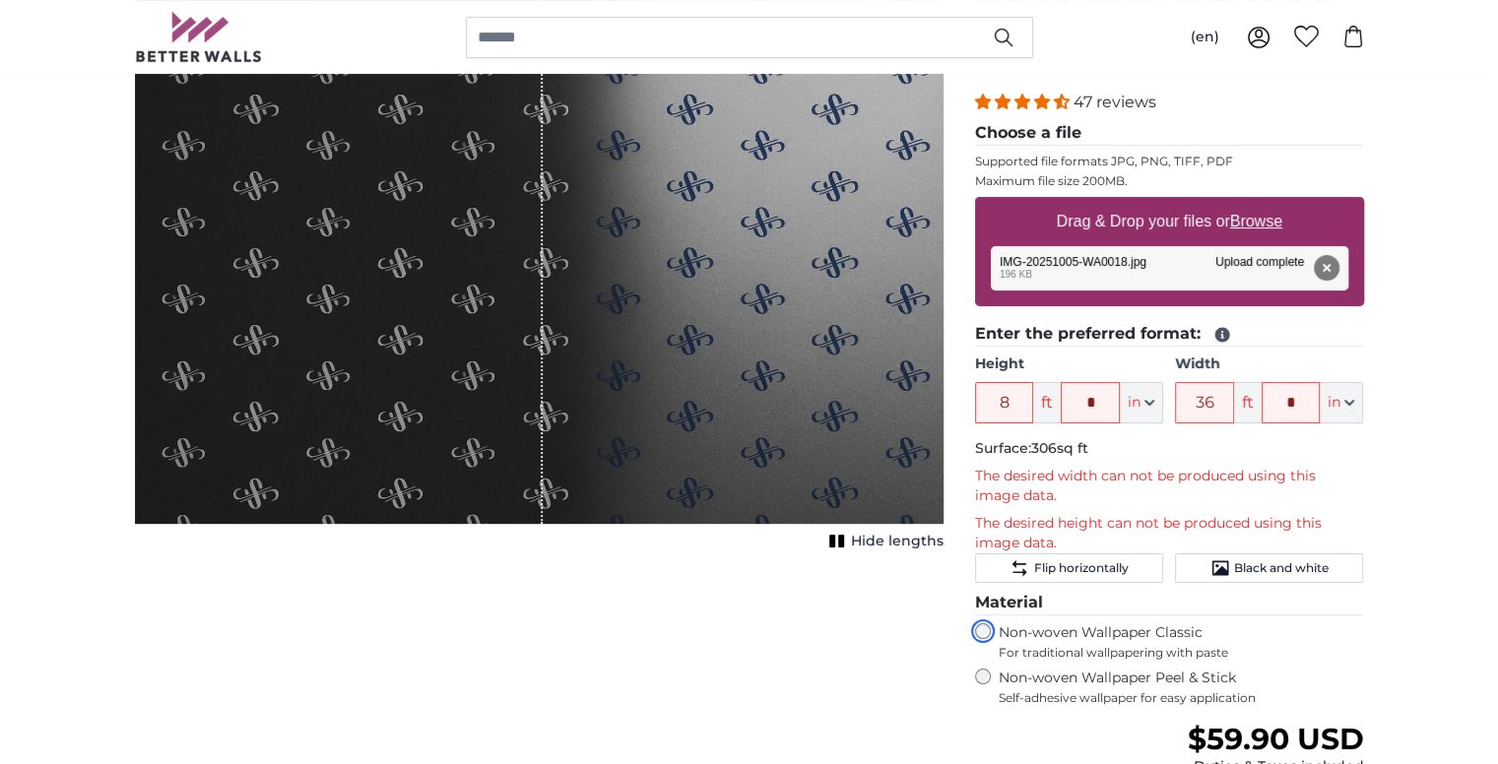
scroll to position [276, 0]
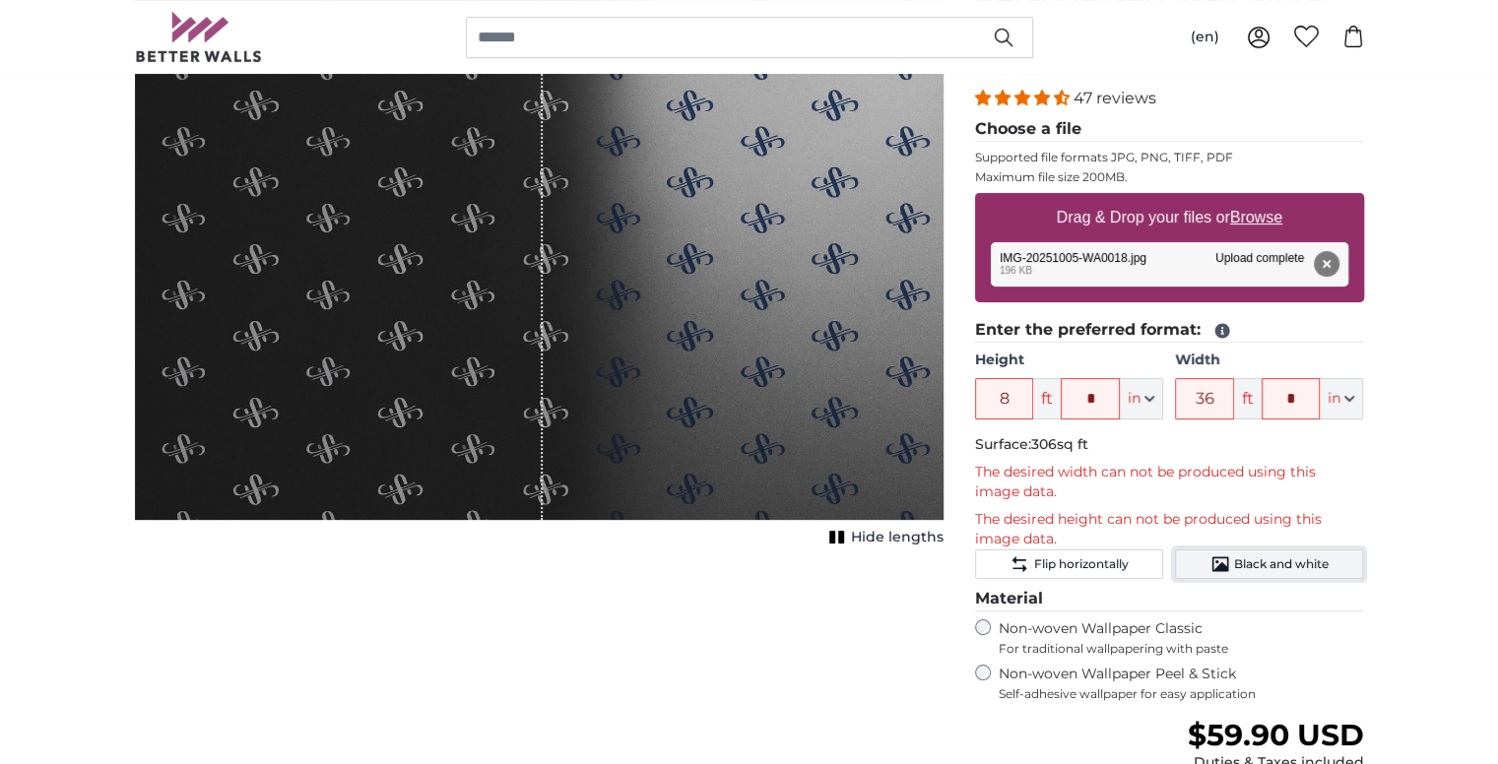
click at [1267, 556] on span "Black and white" at bounding box center [1281, 564] width 95 height 16
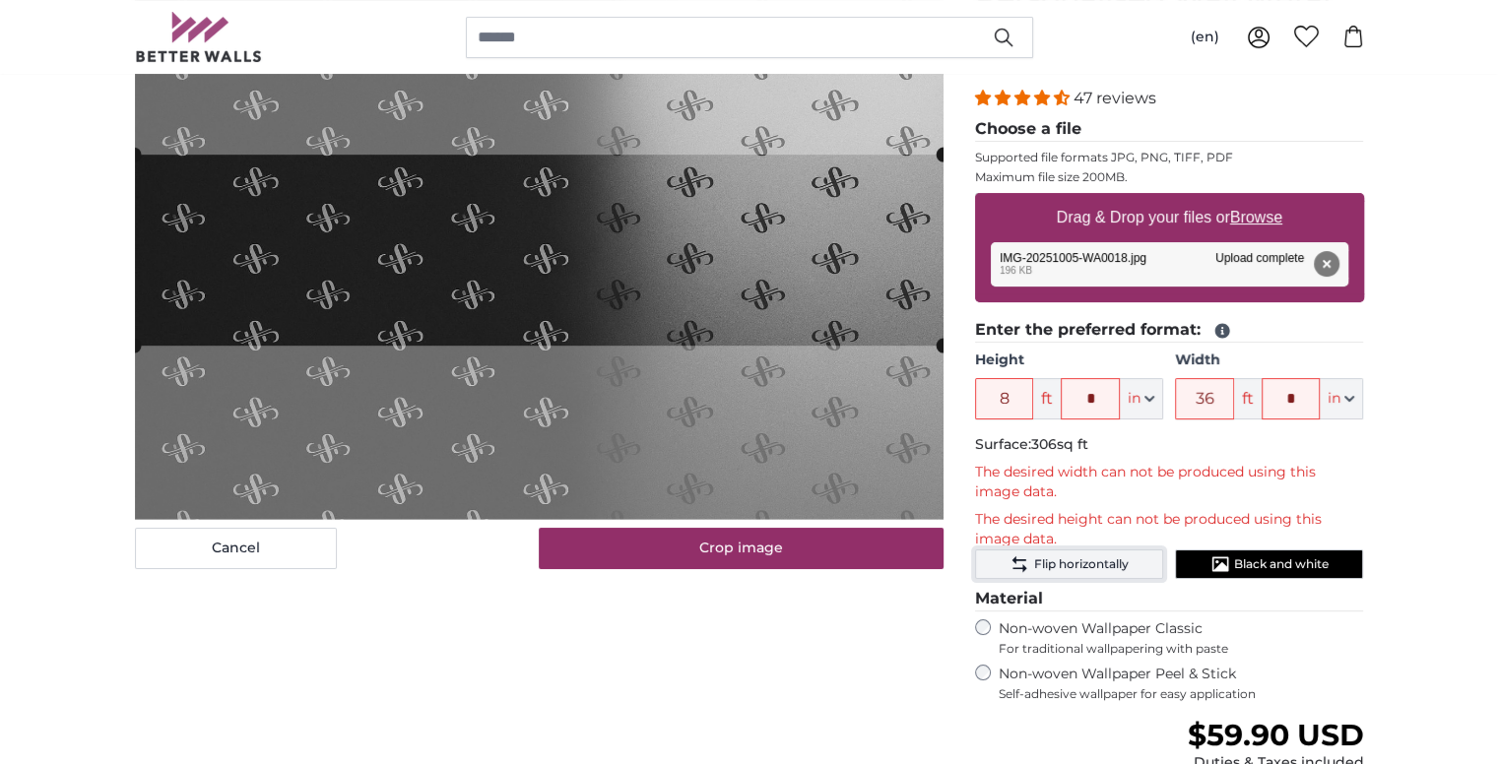
click at [1134, 555] on button "Flip horizontally" at bounding box center [1069, 564] width 188 height 30
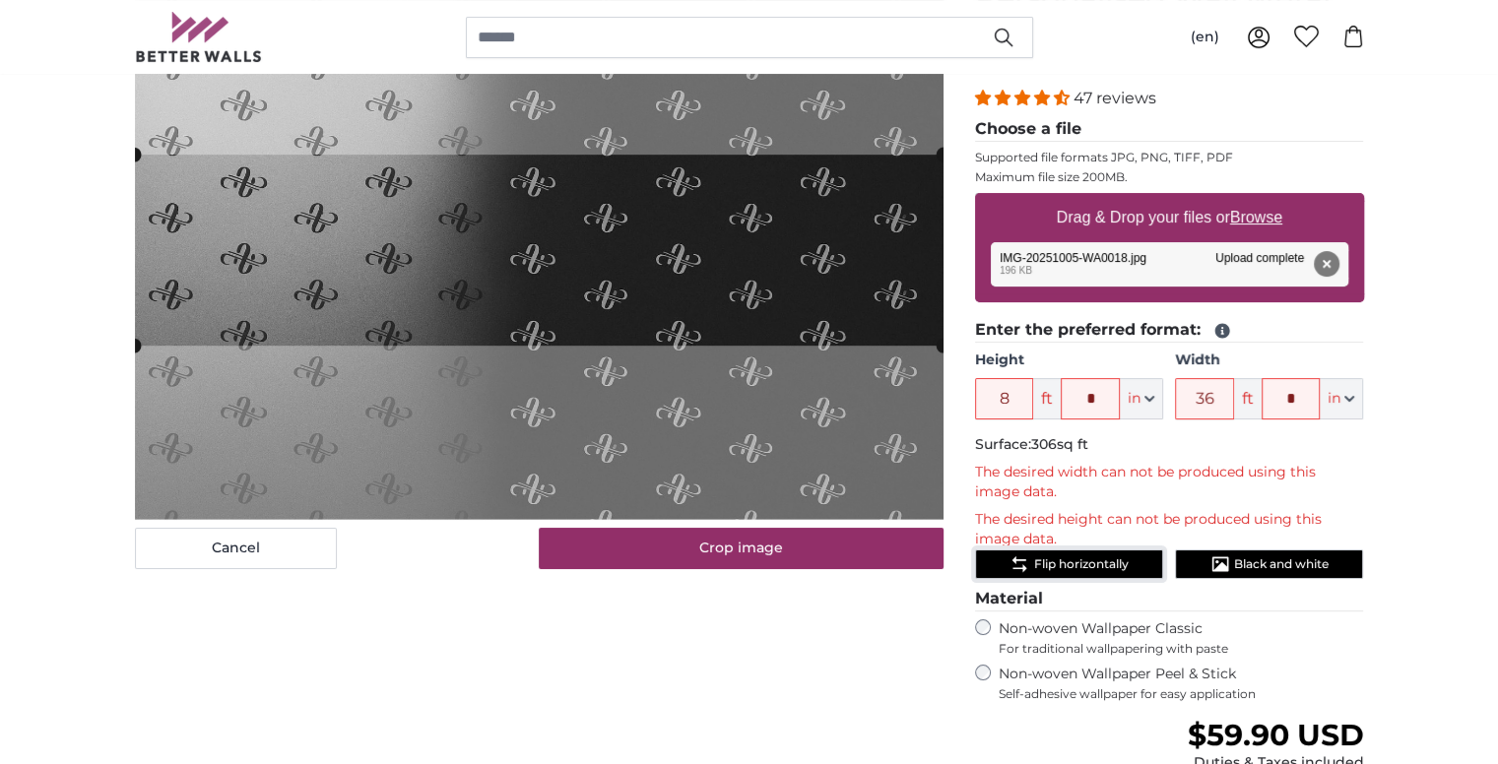
click at [1140, 555] on button "Flip horizontally" at bounding box center [1069, 564] width 188 height 30
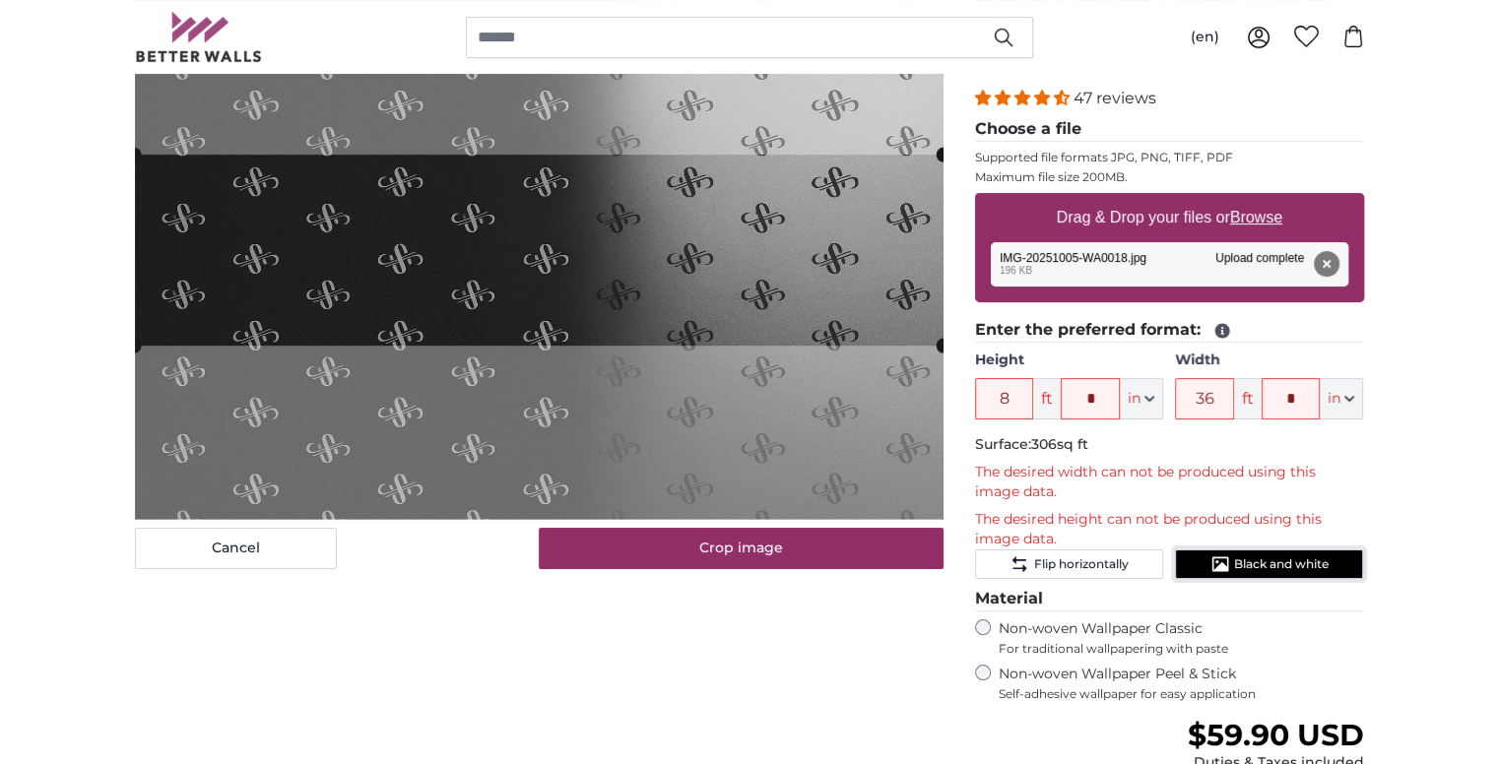
click at [1249, 556] on span "Black and white" at bounding box center [1281, 564] width 95 height 16
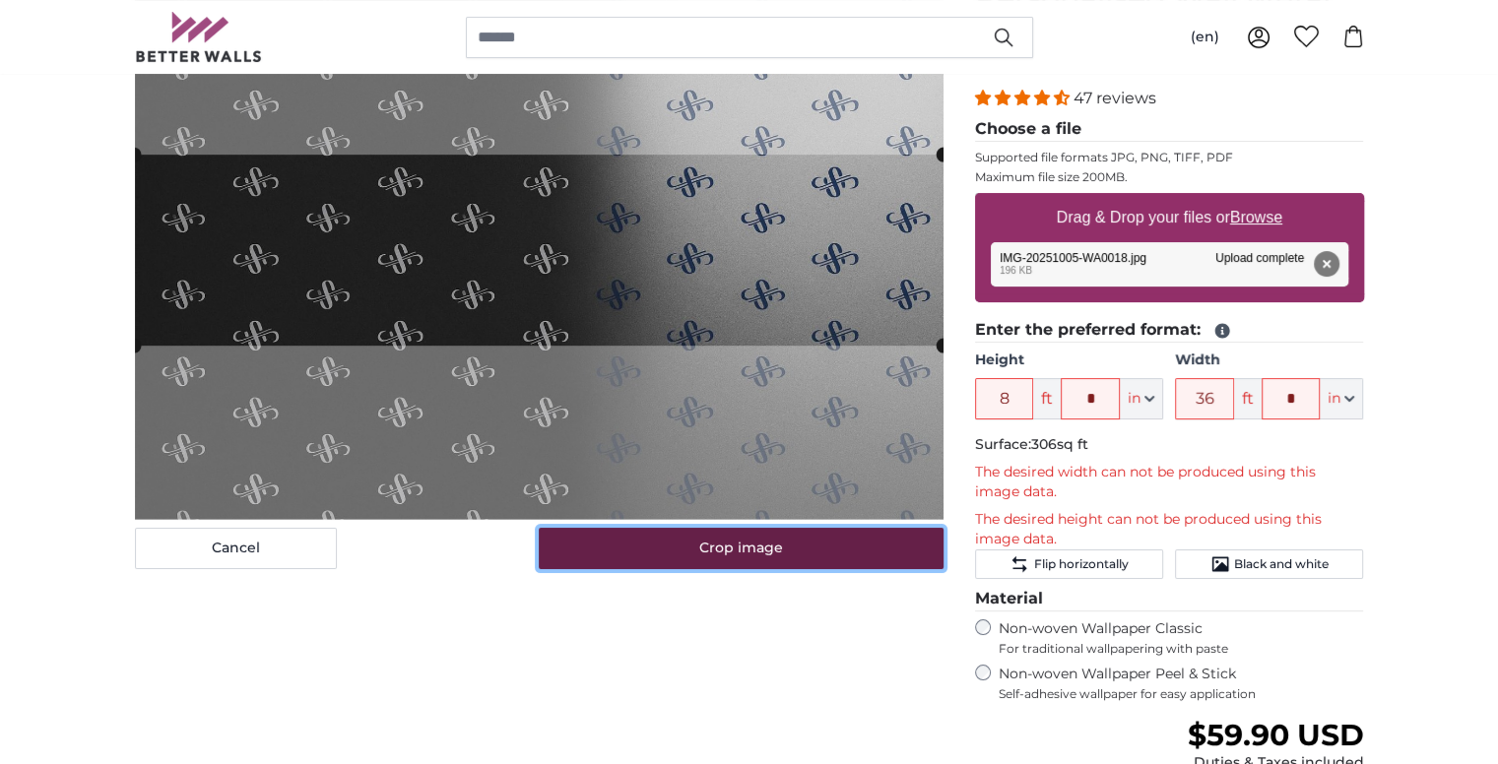
click at [890, 539] on button "Crop image" at bounding box center [741, 548] width 405 height 41
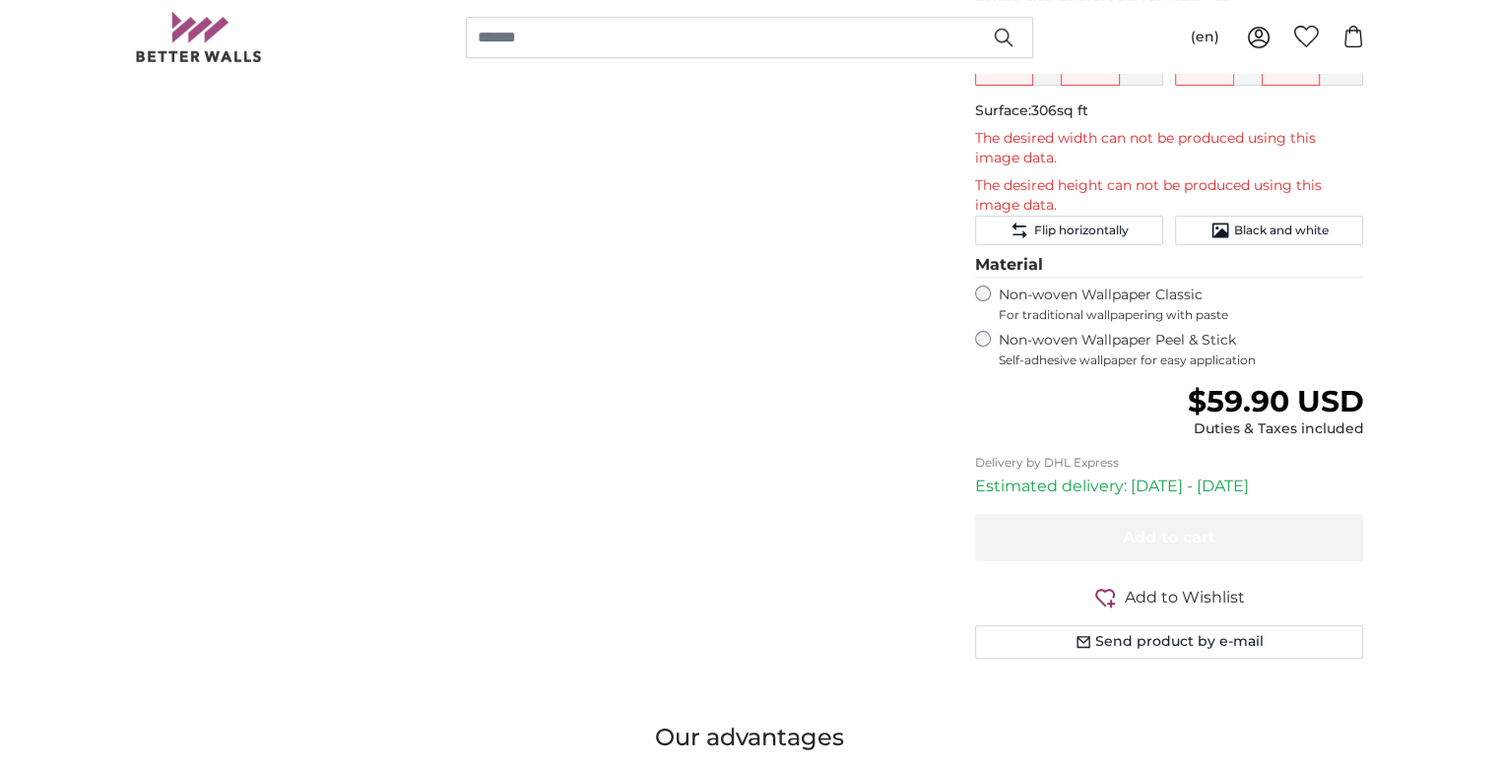
scroll to position [0, 0]
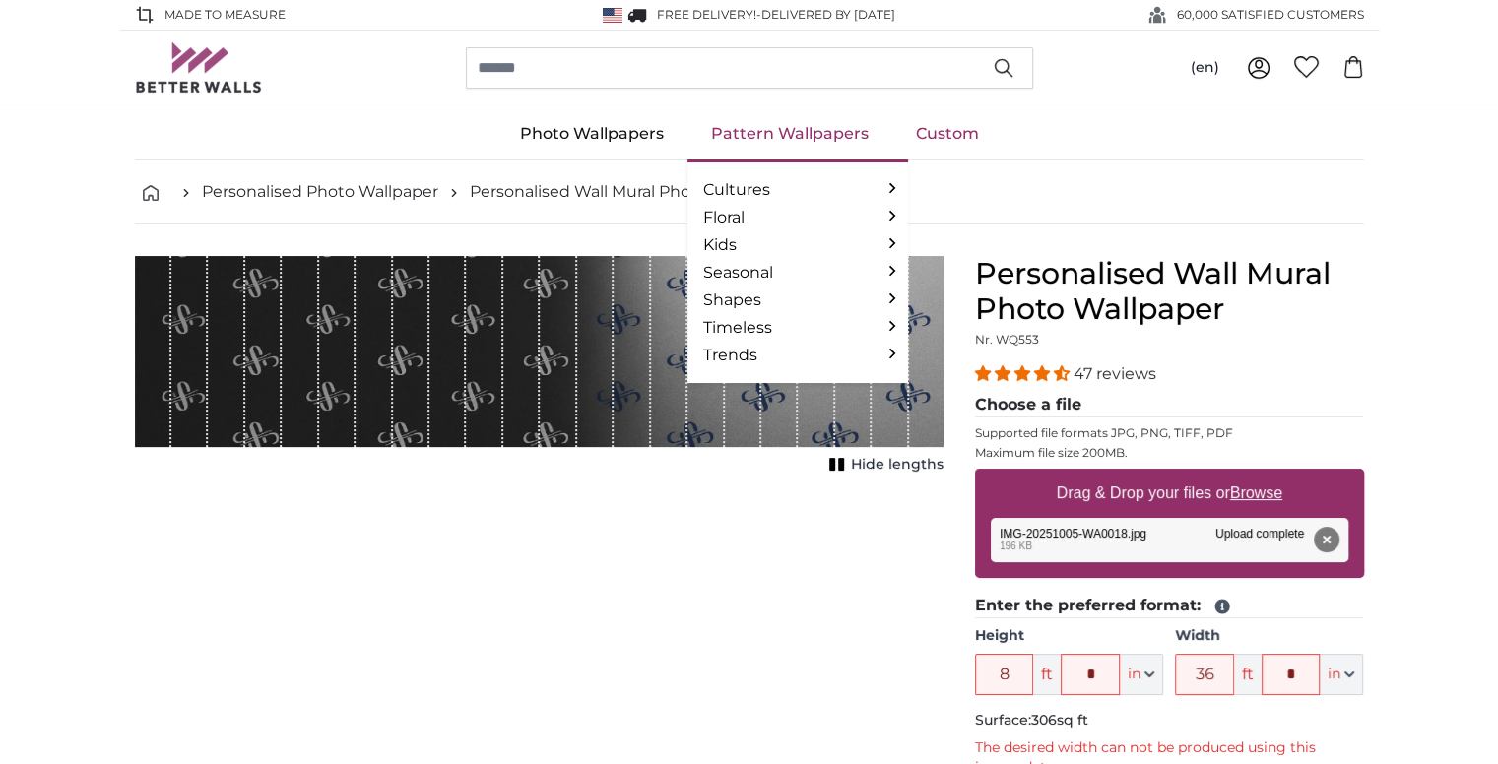
click at [760, 149] on link "Pattern Wallpapers" at bounding box center [789, 133] width 205 height 51
